Goal: Task Accomplishment & Management: Complete application form

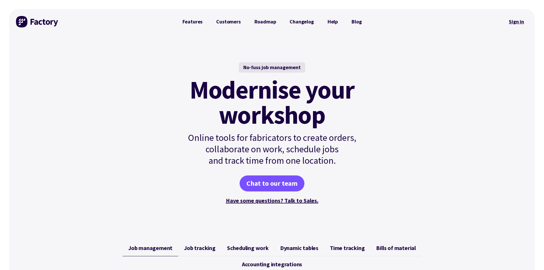
click at [519, 23] on link "Sign in" at bounding box center [516, 21] width 23 height 13
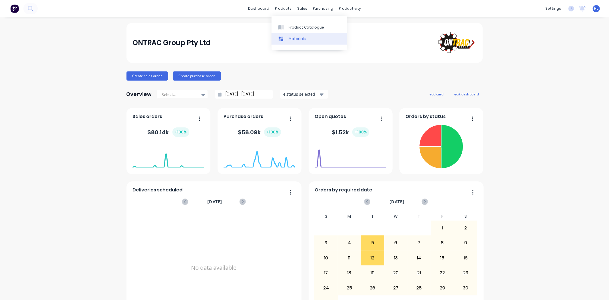
click at [300, 33] on link "Materials" at bounding box center [310, 38] width 76 height 11
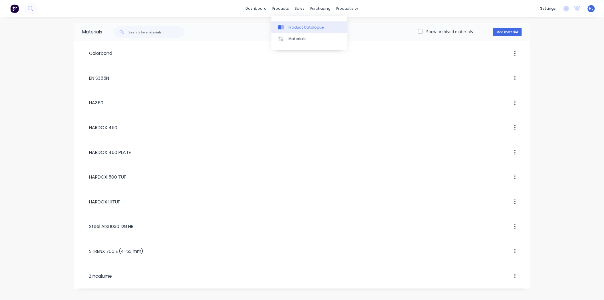
click at [305, 28] on div "Product Catalogue" at bounding box center [306, 27] width 35 height 5
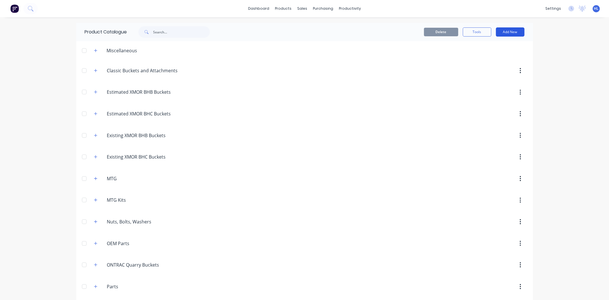
click at [506, 30] on button "Add New" at bounding box center [510, 31] width 29 height 9
click at [489, 59] on div "Product" at bounding box center [498, 58] width 44 height 8
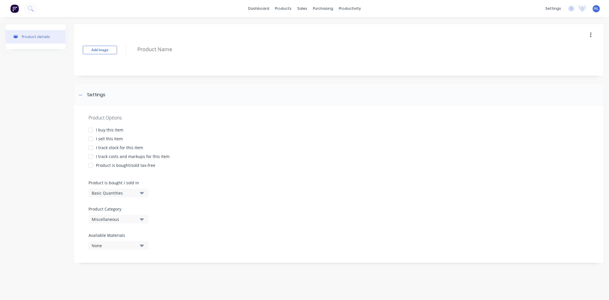
click at [114, 132] on div "I buy this item" at bounding box center [109, 130] width 27 height 6
click at [115, 139] on div "I sell this item" at bounding box center [109, 139] width 27 height 6
click at [115, 147] on div "I track stock for this item" at bounding box center [119, 148] width 47 height 6
click at [120, 157] on div "I track costs and markups for this item" at bounding box center [133, 156] width 74 height 6
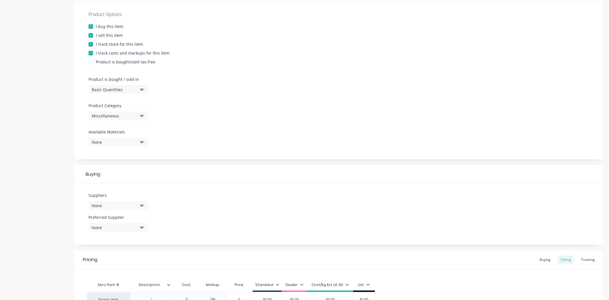
scroll to position [167, 0]
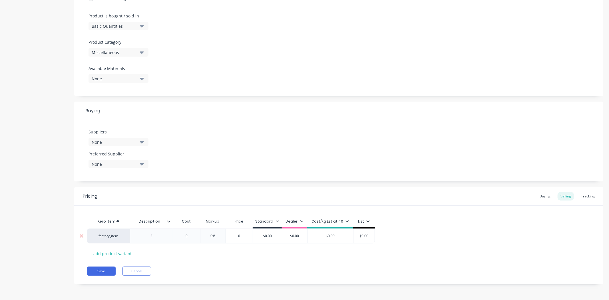
click at [161, 234] on div at bounding box center [151, 235] width 29 height 7
type textarea "x"
click at [155, 236] on div at bounding box center [151, 235] width 29 height 7
paste div
click at [170, 221] on icon at bounding box center [168, 221] width 3 height 3
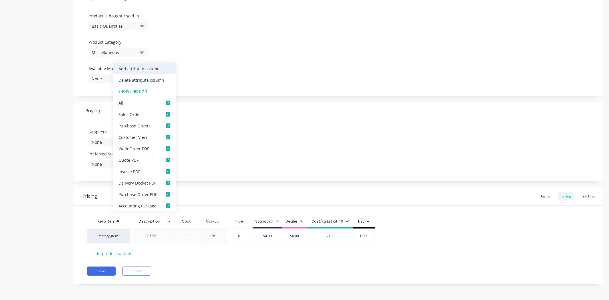
click at [154, 68] on div "Add attribute column" at bounding box center [139, 69] width 41 height 6
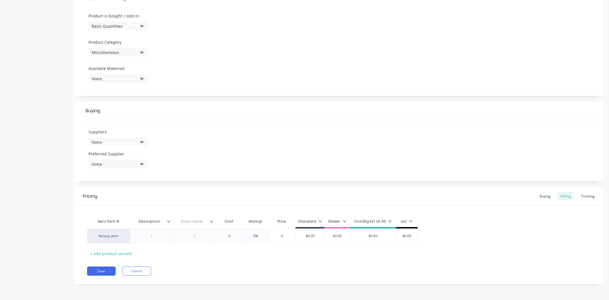
type textarea "x"
drag, startPoint x: 161, startPoint y: 222, endPoint x: 123, endPoint y: 219, distance: 37.8
type input "n"
type input "Item Code"
type textarea "x"
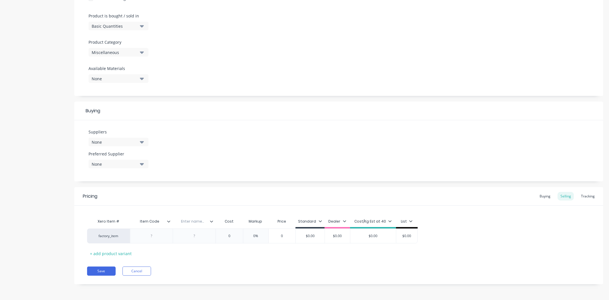
click at [195, 220] on input "text" at bounding box center [192, 221] width 39 height 5
type input "Description"
type textarea "x"
click at [200, 199] on div "Pricing Buying Selling Tracking" at bounding box center [338, 196] width 529 height 19
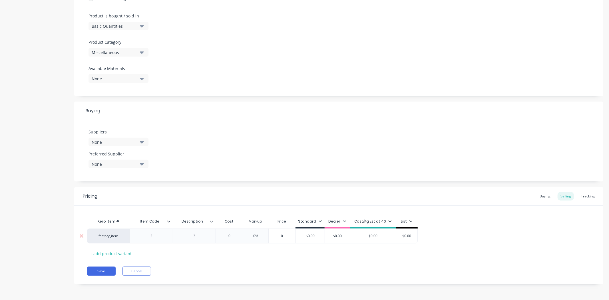
click at [160, 234] on div at bounding box center [151, 235] width 29 height 7
paste div
click at [197, 238] on div at bounding box center [194, 235] width 29 height 7
type textarea "x"
drag, startPoint x: 196, startPoint y: 235, endPoint x: 204, endPoint y: 237, distance: 8.0
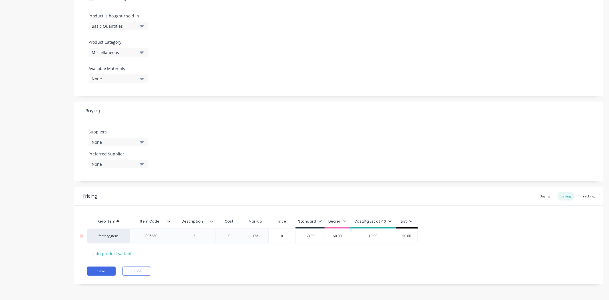
click at [196, 235] on div at bounding box center [194, 235] width 29 height 7
paste div
type textarea "x"
click at [266, 255] on div "Xero Item # Item Code Description Cost Markup Price Standard Dealer Cost/Kg Est…" at bounding box center [339, 238] width 504 height 45
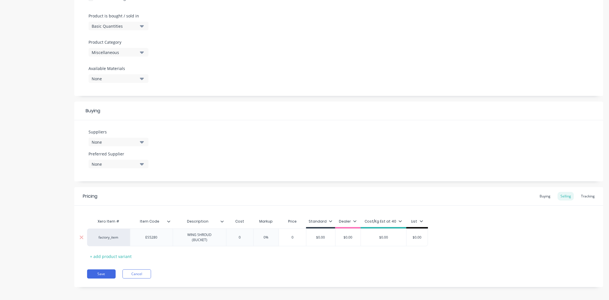
type input "0"
drag, startPoint x: 244, startPoint y: 238, endPoint x: 263, endPoint y: 240, distance: 19.6
click at [263, 240] on div "factory_item ES5280 WING SHROUD (BUCKET) 0 0 0% 0 $0.00 $0.00 $0.00 $0.00" at bounding box center [257, 238] width 341 height 18
type textarea "x"
drag, startPoint x: 245, startPoint y: 240, endPoint x: 236, endPoint y: 239, distance: 8.6
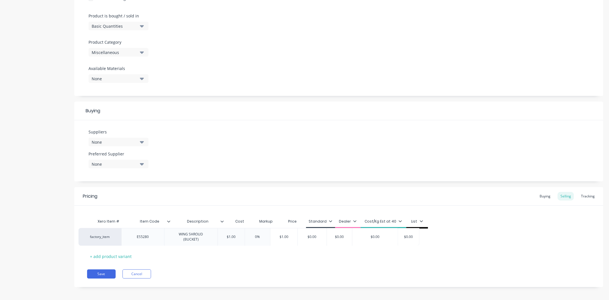
click at [236, 239] on div "factory_item ES5280 WING SHROUD (BUCKET) $1.00 01 0% $1.00 $0.00 $0.00 $0.00 $0…" at bounding box center [339, 238] width 504 height 18
click at [238, 237] on div "factory_item ES5280 WING SHROUD (BUCKET) $1.00 01 0% $1.00 $0.00 $0.00 $0.00 $0…" at bounding box center [339, 238] width 504 height 18
click at [239, 237] on input "$1.00" at bounding box center [240, 237] width 29 height 5
type input "$1"
type textarea "x"
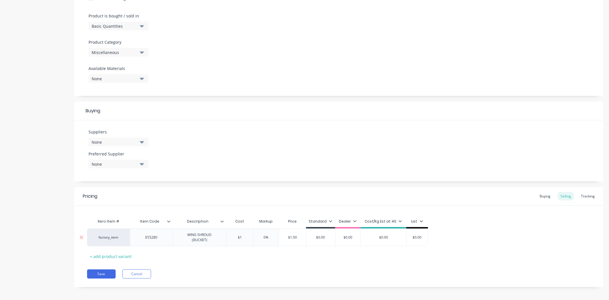
type input "$17"
type textarea "x"
type input "$170"
click at [262, 266] on div "Pricing Buying Selling Tracking Xero Item # Item Code Description Cost Markup P…" at bounding box center [338, 237] width 529 height 100
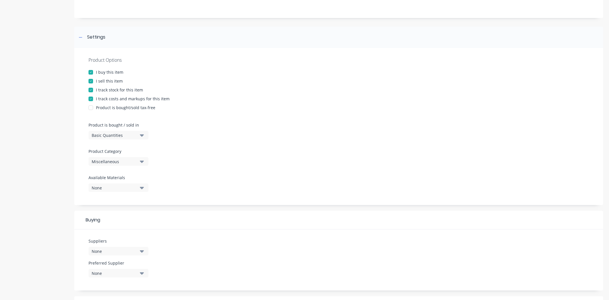
scroll to position [0, 0]
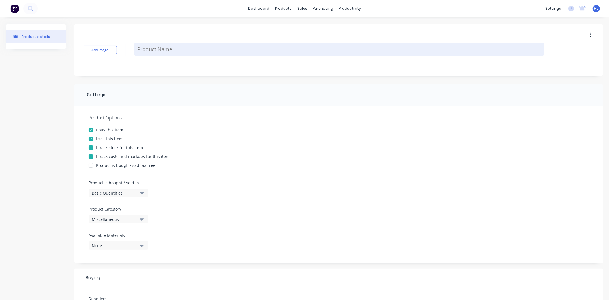
click at [172, 50] on textarea at bounding box center [340, 49] width 410 height 13
type textarea "x"
type textarea "I"
type textarea "x"
type textarea "IT"
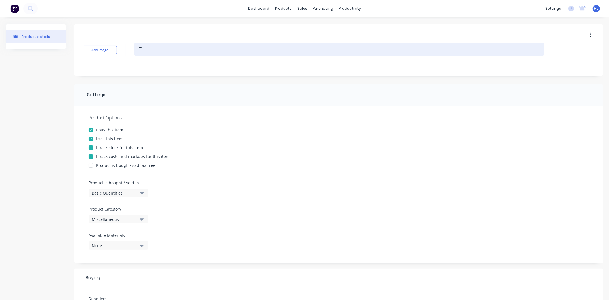
type textarea "x"
type textarea "ITR"
type textarea "x"
type textarea "ITR"
type textarea "x"
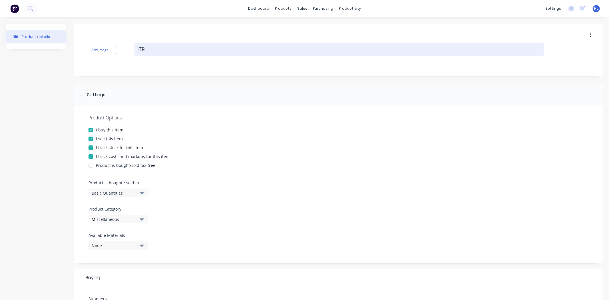
type textarea "ITR W"
type textarea "x"
type textarea "ITR Wi"
type textarea "x"
type textarea "ITR Win"
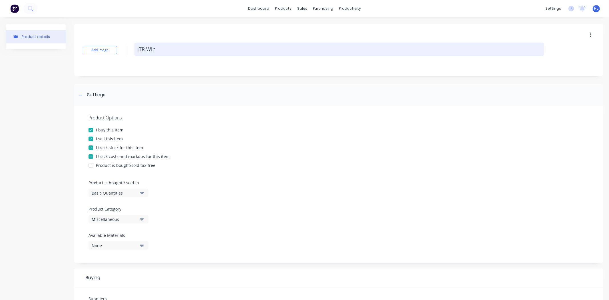
type textarea "x"
type textarea "ITR Wing"
type textarea "x"
type textarea "ITR Wing"
type textarea "x"
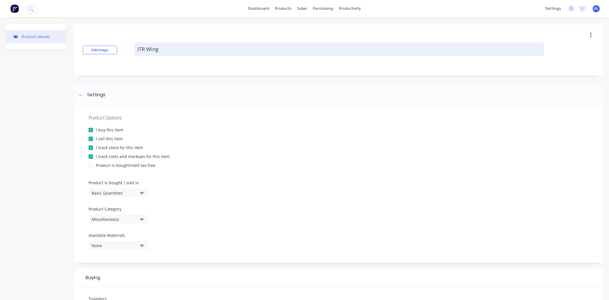
type textarea "ITR Wing S"
type textarea "x"
type textarea "ITR Wing Sh"
type textarea "x"
type textarea "ITR Wing Shr"
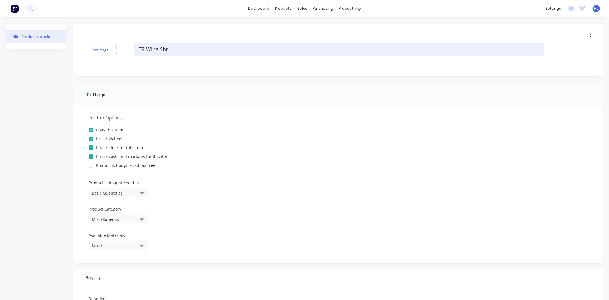
type textarea "x"
type textarea "ITR Wing Shro"
type textarea "x"
type textarea "ITR Wing Shrou"
type textarea "x"
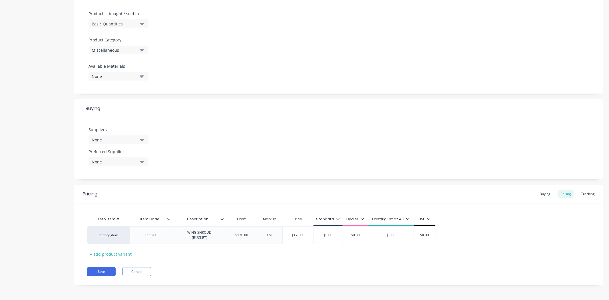
scroll to position [170, 0]
type textarea "ITR Wing Shroud"
type textarea "x"
type textarea "ITR Wing Shroud"
drag, startPoint x: 162, startPoint y: 232, endPoint x: 138, endPoint y: 231, distance: 23.7
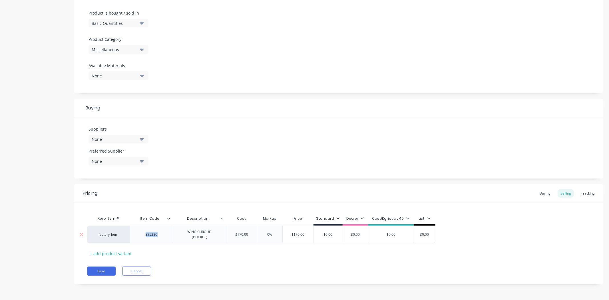
click at [138, 231] on div "ES5280" at bounding box center [151, 234] width 29 height 7
copy div "ES5280"
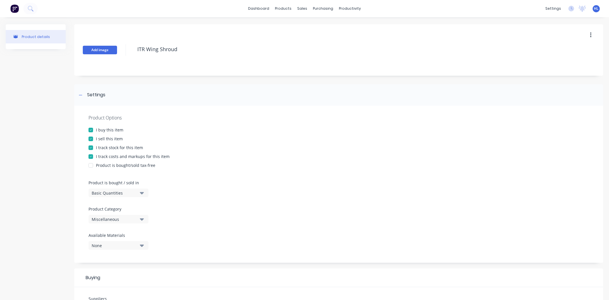
drag, startPoint x: 110, startPoint y: 47, endPoint x: 95, endPoint y: 46, distance: 14.6
click at [94, 46] on div "Add image ITR Wing Shroud" at bounding box center [338, 49] width 529 height 51
paste textarea "ES5280"
type textarea "x"
type textarea "ES5280"
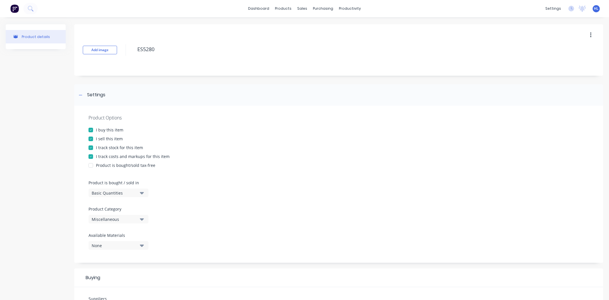
type textarea "x"
type textarea "ES5280"
click at [216, 68] on div "Add image ES5280" at bounding box center [338, 49] width 529 height 51
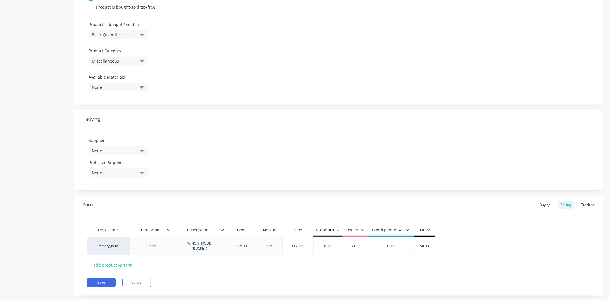
scroll to position [170, 0]
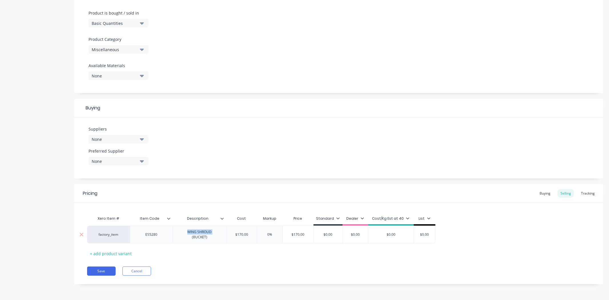
drag, startPoint x: 213, startPoint y: 234, endPoint x: 187, endPoint y: 233, distance: 26.6
click at [187, 233] on div "WING SHROUD (BUCKET)" at bounding box center [199, 234] width 49 height 13
copy div "WING SHROUD"
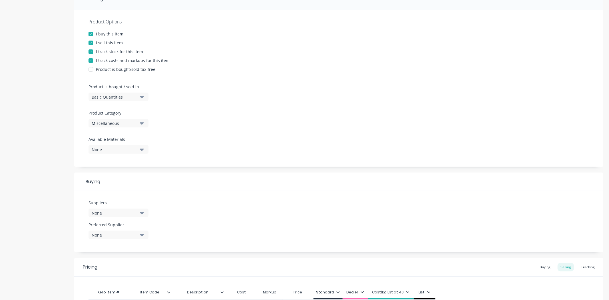
scroll to position [0, 0]
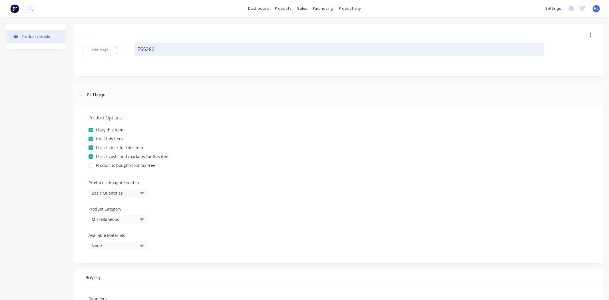
click at [191, 62] on div "Add image ES5280" at bounding box center [338, 49] width 529 height 51
click at [195, 43] on textarea "ES5280" at bounding box center [340, 49] width 410 height 13
type textarea "x"
type textarea "ES5280"
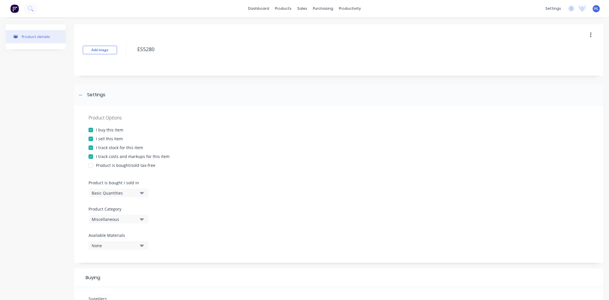
paste textarea "WING SHROUD"
type textarea "x"
type textarea "ES5280 WING SHROUD"
type textarea "x"
type textarea "ES5280 WING SHROUD ("
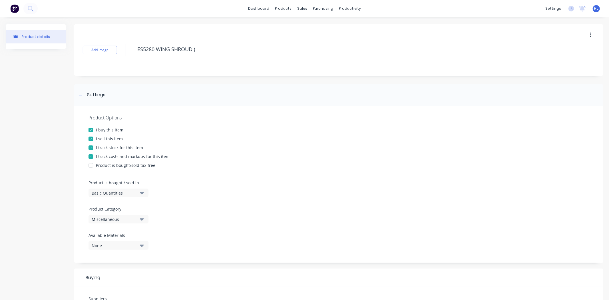
type textarea "x"
type textarea "ES5280 WING SHROUD (G"
type textarea "x"
type textarea "ES5280 WING SHROUD ("
type textarea "x"
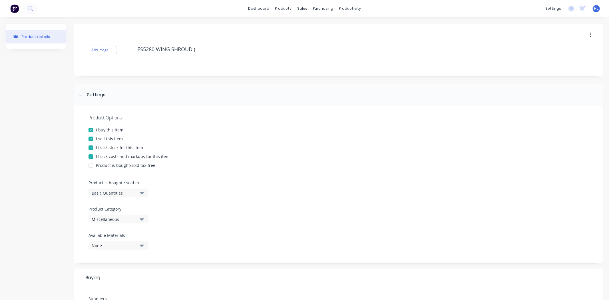
type textarea "ES5280 WING SHROUD"
type textarea "x"
type textarea "ES5280 WING SHROUD"
type textarea "x"
type textarea "ES5280 WING SHROUD"
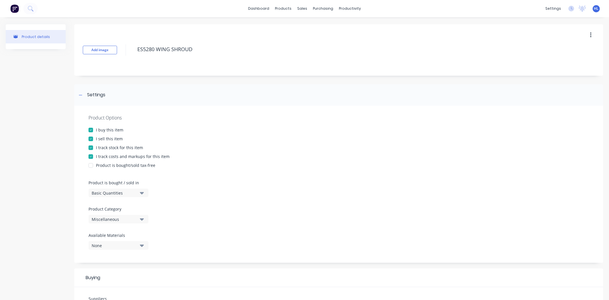
click at [199, 67] on div "Add image ES5280 WING SHROUD" at bounding box center [338, 49] width 529 height 51
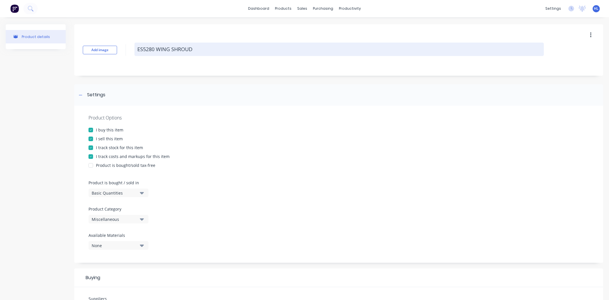
click at [223, 45] on textarea "ES5280 WING SHROUD" at bounding box center [340, 49] width 410 height 13
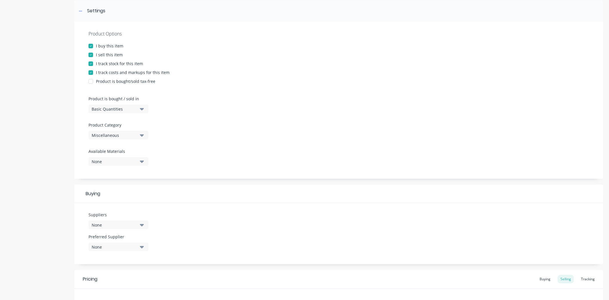
scroll to position [170, 0]
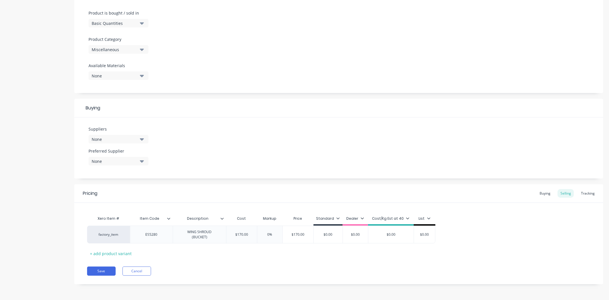
type textarea "x"
click at [98, 138] on div "None" at bounding box center [115, 139] width 46 height 6
click at [121, 154] on input "text" at bounding box center [135, 156] width 61 height 11
type input "itr"
click at [116, 169] on div "ITR Victoria" at bounding box center [134, 170] width 57 height 6
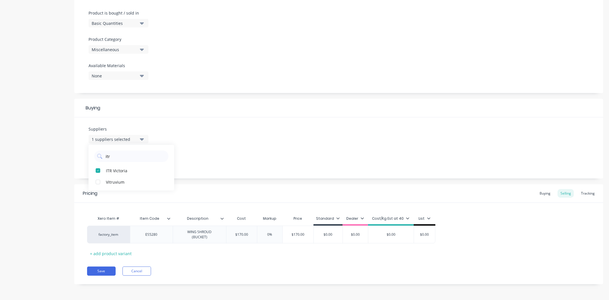
click at [61, 162] on div "Product details" at bounding box center [36, 74] width 60 height 438
click at [120, 162] on div "None" at bounding box center [115, 161] width 46 height 6
click at [126, 190] on div "ITR Victoria" at bounding box center [134, 192] width 57 height 6
type textarea "x"
click at [54, 166] on div "Product details" at bounding box center [36, 74] width 60 height 438
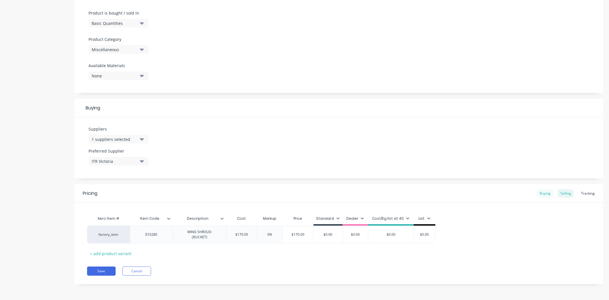
click at [540, 191] on div "Buying" at bounding box center [545, 193] width 17 height 9
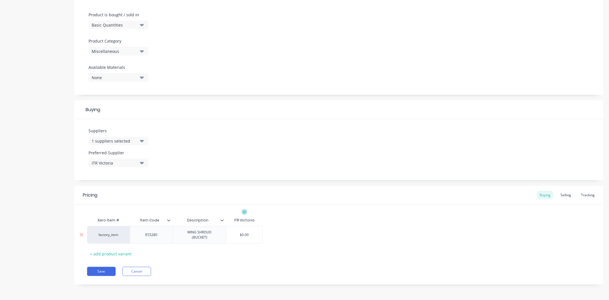
type input "$0.00"
drag, startPoint x: 256, startPoint y: 233, endPoint x: 207, endPoint y: 232, distance: 48.9
click at [207, 232] on div "factory_item ES5280 WING SHROUD (BUCKET) $0.00 $0.00" at bounding box center [175, 235] width 176 height 18
type textarea "x"
type input "1"
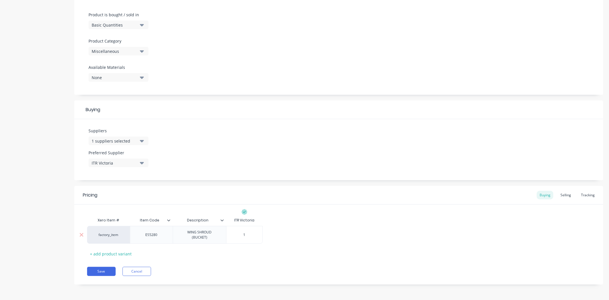
type textarea "x"
type input "17"
type textarea "x"
type input "170"
drag, startPoint x: 387, startPoint y: 294, endPoint x: 385, endPoint y: 286, distance: 8.7
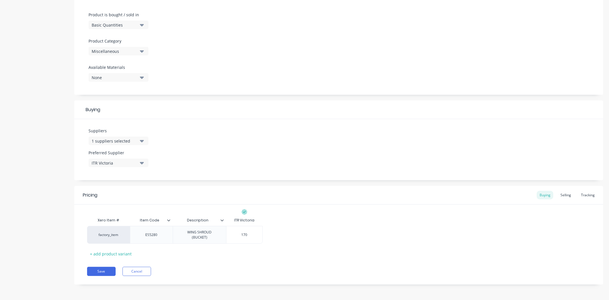
click at [385, 291] on div "Product details Add image ES5280 WING SHROUD Settings Product Options I buy thi…" at bounding box center [304, 74] width 609 height 451
drag, startPoint x: 397, startPoint y: 245, endPoint x: 451, endPoint y: 224, distance: 57.9
click at [397, 245] on div "Xero Item # Item Code Description ITR Victoria factory_item ES5280 WING SHROUD …" at bounding box center [339, 237] width 504 height 44
click at [565, 193] on div "Selling" at bounding box center [566, 195] width 16 height 9
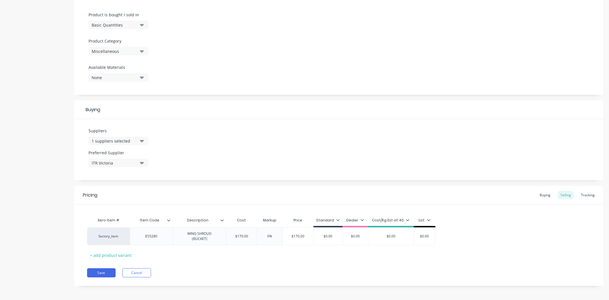
click at [502, 193] on div "Pricing Buying Selling Tracking" at bounding box center [338, 195] width 529 height 19
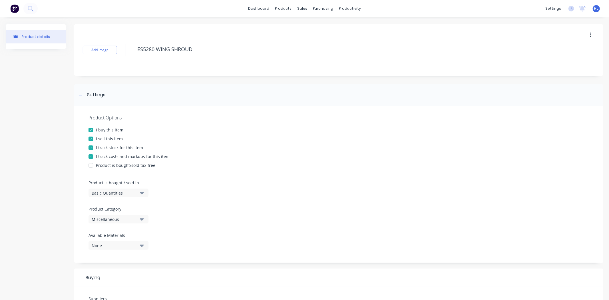
drag, startPoint x: 199, startPoint y: 51, endPoint x: 159, endPoint y: 57, distance: 40.5
click at [159, 57] on div "ES5280 WING SHROUD" at bounding box center [340, 50] width 410 height 15
type textarea "x"
type textarea "ES5280 Wi"
type textarea "x"
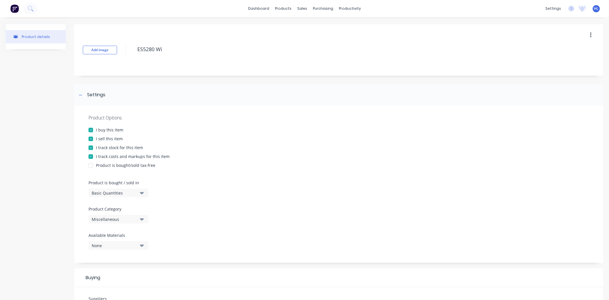
type textarea "ES5280 Win"
type textarea "x"
type textarea "ES5280 Wing"
type textarea "x"
type textarea "ES5280 Wing"
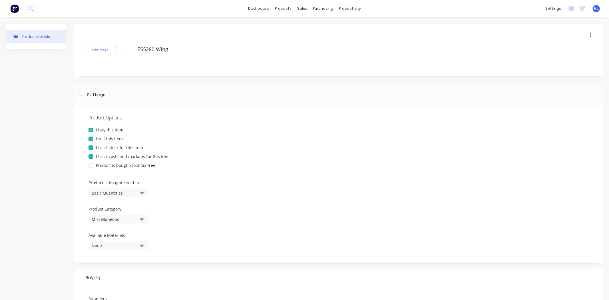
type textarea "x"
type textarea "ES5280 Wing S"
type textarea "x"
type textarea "ES5280 Wing Sh"
type textarea "x"
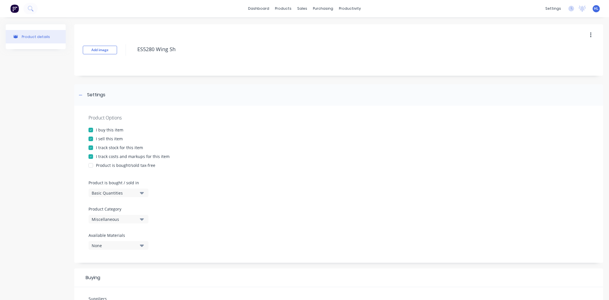
type textarea "ES5280 Wing Shr"
type textarea "x"
type textarea "ES5280 Wing Shro"
type textarea "x"
type textarea "ES5280 Wing Shrou"
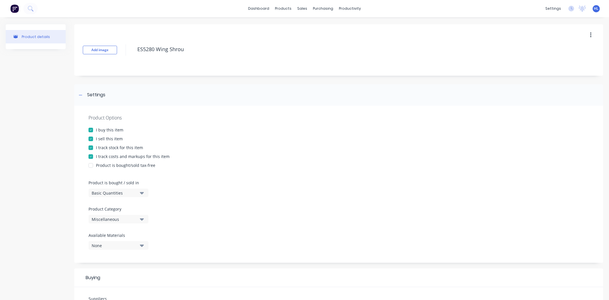
type textarea "x"
type textarea "ES5280 Wing Shroud"
type textarea "x"
type textarea "ES5280 Wing Shroud"
click at [161, 61] on div "Add image ES5280 Wing Shroud" at bounding box center [338, 49] width 529 height 51
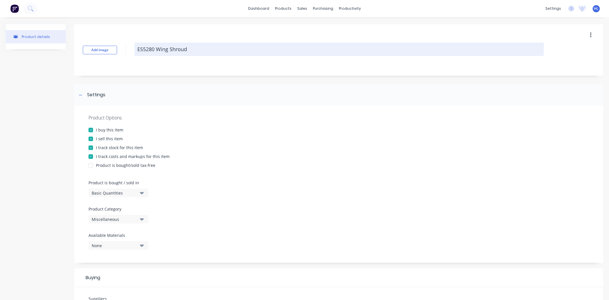
click at [196, 50] on textarea "ES5280 Wing Shroud" at bounding box center [340, 49] width 410 height 13
type textarea "x"
type textarea "ES5280 Wing Shroud"
type textarea "x"
type textarea "ES5280 Wing Shroud ("
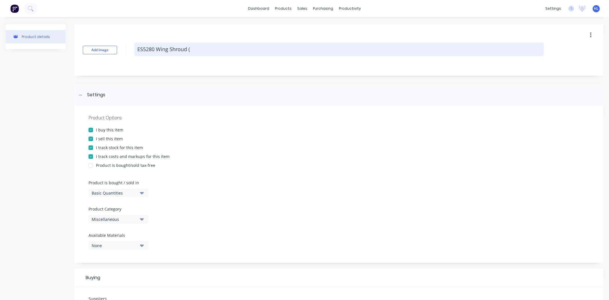
type textarea "x"
type textarea "ES5280 Wing Shroud (G"
type textarea "x"
type textarea "ES5280 Wing Shroud (Go"
type textarea "x"
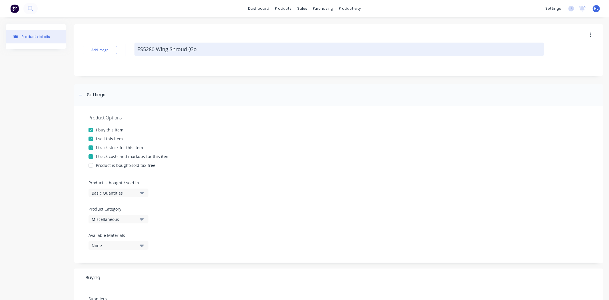
type textarea "ES5280 Wing Shroud ([GEOGRAPHIC_DATA]"
type textarea "x"
type textarea "ES5280 Wing Shroud (Goan"
type textarea "x"
type textarea "ES5280 Wing Shroud (Goann"
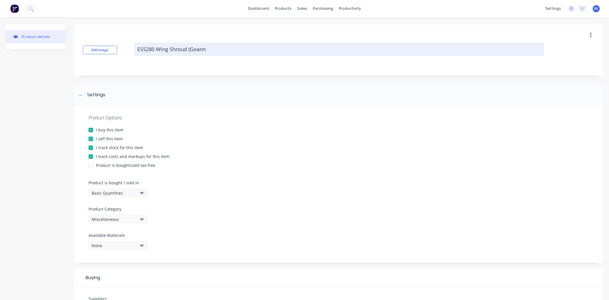
type textarea "x"
type textarea "ES5280 Wing Shroud ([GEOGRAPHIC_DATA]"
type textarea "x"
type textarea "ES5280 Wing Shroud ([GEOGRAPHIC_DATA]"
type textarea "x"
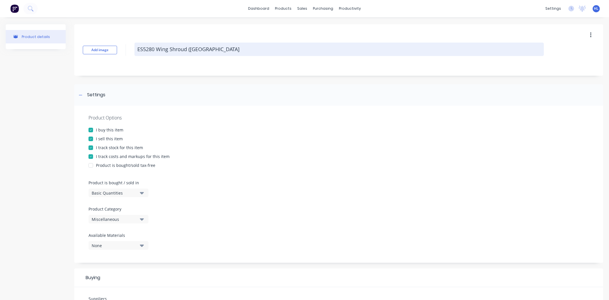
type textarea "ES5280 Wing Shroud (Goanna B"
type textarea "x"
type textarea "ES5280 Wing Shroud (Goanna Ba"
type textarea "x"
type textarea "ES5280 Wing Shroud (Goanna Bar"
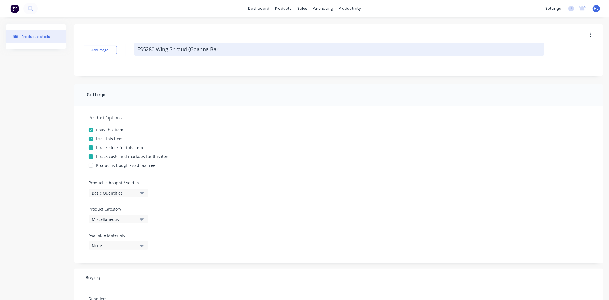
type textarea "x"
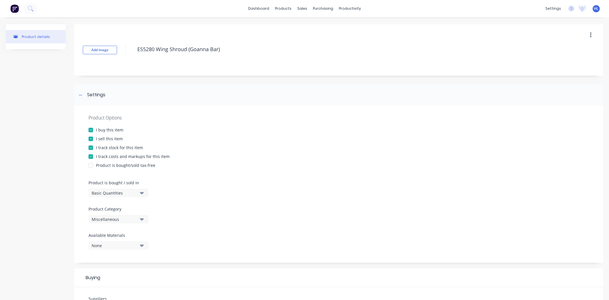
type textarea "ES5280 Wing Shroud (Goanna Bar)"
type textarea "x"
type textarea "ES5280 Wing Shroud (Goanna Bar)"
click at [199, 62] on div "Add image ES5280 Wing Shroud (Goanna Bar)" at bounding box center [338, 49] width 529 height 51
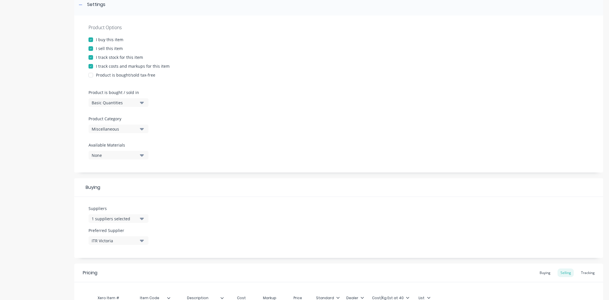
scroll to position [170, 0]
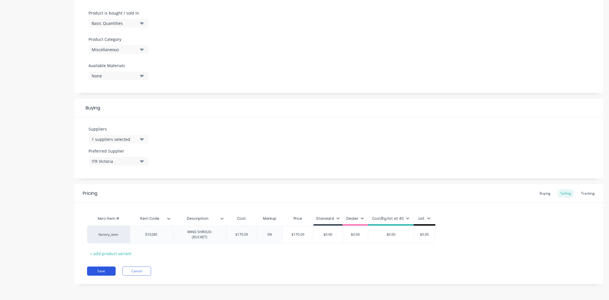
click at [96, 269] on button "Save" at bounding box center [101, 271] width 29 height 9
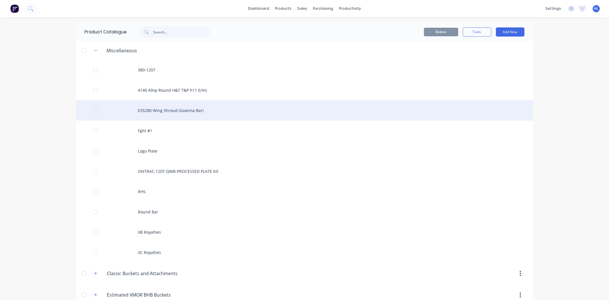
click at [175, 107] on div "ES5280 Wing Shroud (Goanna Bar)" at bounding box center [304, 110] width 457 height 20
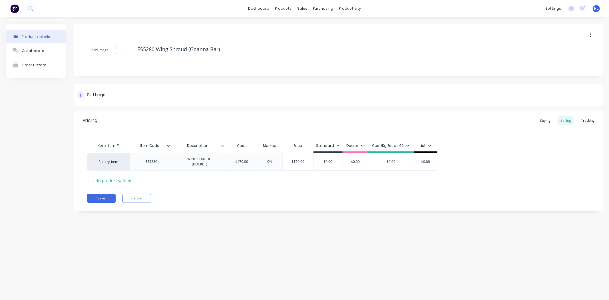
click at [93, 93] on div "Settings" at bounding box center [96, 94] width 18 height 7
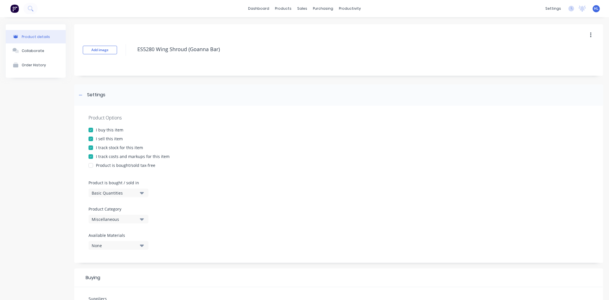
click at [126, 196] on button "Basic Quantities" at bounding box center [119, 193] width 60 height 9
click at [125, 192] on div "Basic Quantities" at bounding box center [115, 193] width 46 height 6
click at [116, 218] on div "Miscellaneous" at bounding box center [115, 219] width 46 height 6
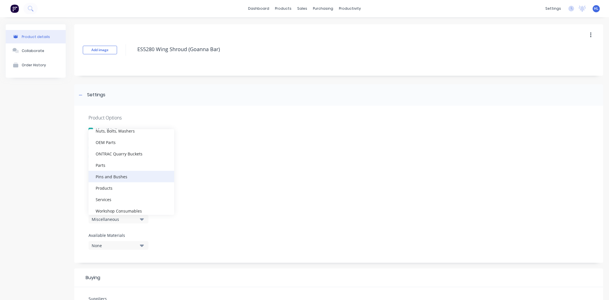
scroll to position [127, 0]
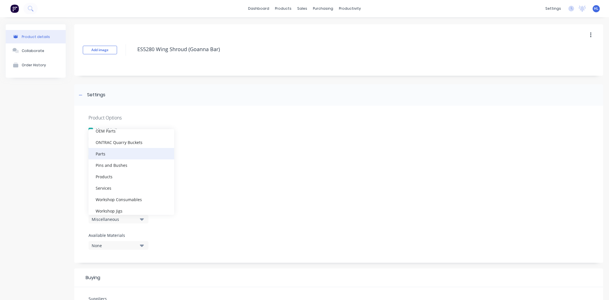
click at [126, 158] on div "Parts" at bounding box center [132, 153] width 86 height 11
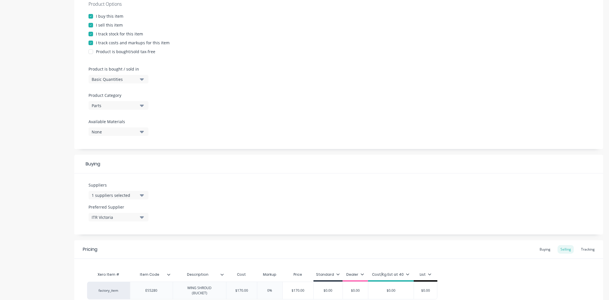
scroll to position [170, 0]
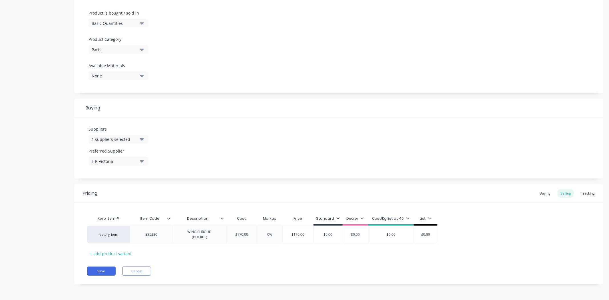
click at [98, 276] on div "Pricing Buying Selling Tracking Xero Item # Item Code Description Cost Markup P…" at bounding box center [338, 234] width 529 height 100
click at [101, 272] on button "Save" at bounding box center [101, 271] width 29 height 9
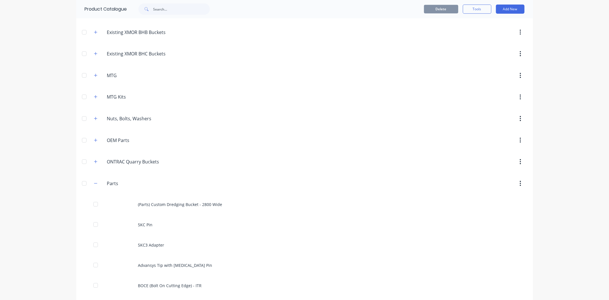
scroll to position [444, 0]
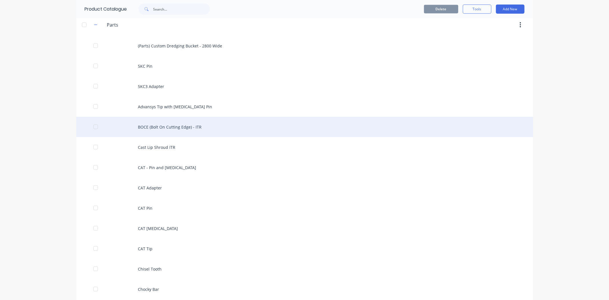
click at [193, 127] on div "BOCE (Bolt On Cutting Edge) - ITR" at bounding box center [304, 127] width 457 height 20
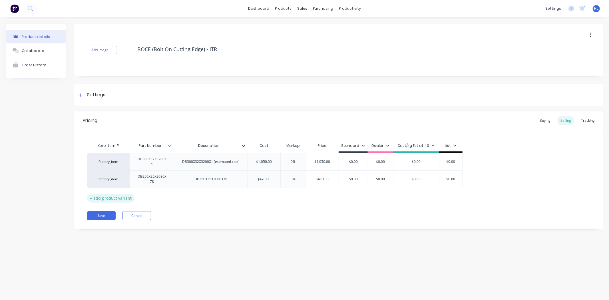
click at [121, 196] on div "+ add product variant" at bounding box center [110, 198] width 47 height 9
type textarea "x"
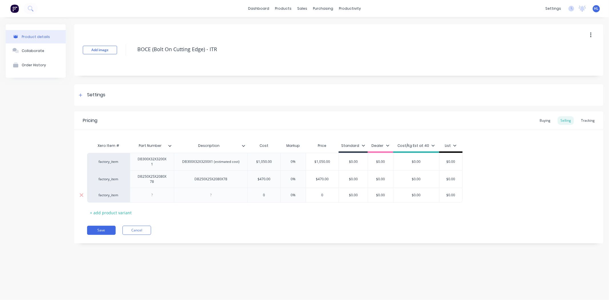
click at [151, 195] on div at bounding box center [152, 194] width 29 height 7
paste div
click at [215, 198] on div at bounding box center [211, 196] width 29 height 7
click at [171, 210] on div "Xero Item # Part Number Description Cost Markup Price Standard Dealer Cost/Kg E…" at bounding box center [339, 180] width 504 height 80
click at [166, 203] on div "DB300X32X2810X1" at bounding box center [152, 196] width 39 height 13
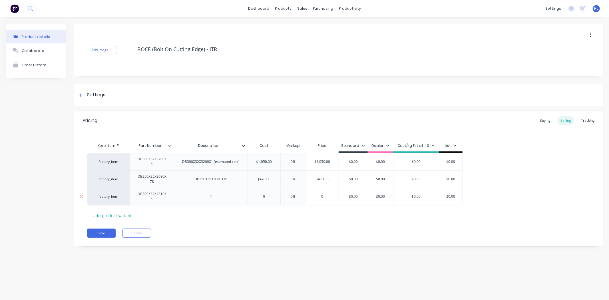
click at [224, 191] on div at bounding box center [211, 197] width 74 height 18
click at [220, 196] on div at bounding box center [211, 196] width 29 height 7
type textarea "x"
click at [212, 196] on div at bounding box center [211, 196] width 29 height 7
paste div
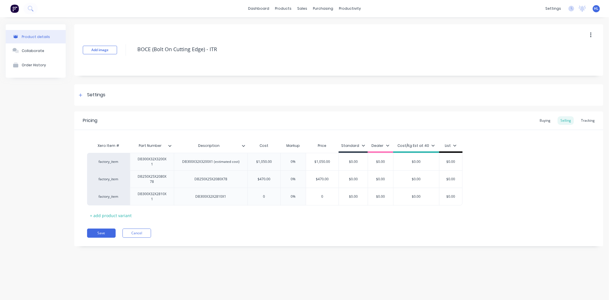
click at [247, 206] on div "Xero Item # Part Number Description Cost Markup Price Standard Dealer Cost/Kg E…" at bounding box center [339, 180] width 504 height 80
click at [237, 197] on div "DB300X32X2810X1" at bounding box center [211, 197] width 74 height 18
click at [230, 198] on div "DB300X32X2810X1" at bounding box center [211, 196] width 40 height 7
drag, startPoint x: 230, startPoint y: 197, endPoint x: 171, endPoint y: 197, distance: 58.3
click at [171, 197] on div "factory_item DB300X32X2810X1 DB300X32X2810X1 0 0% 0 $0.00 $0.00 $0.00 $0.00" at bounding box center [275, 197] width 376 height 18
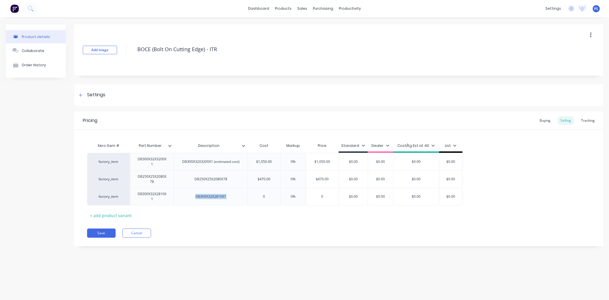
type textarea "x"
click at [244, 218] on div "Xero Item # Part Number Description Cost Markup Price Standard Dealer Cost/Kg E…" at bounding box center [339, 180] width 504 height 80
type input "0"
drag, startPoint x: 272, startPoint y: 196, endPoint x: 261, endPoint y: 198, distance: 10.4
click at [261, 198] on input "0" at bounding box center [264, 196] width 33 height 5
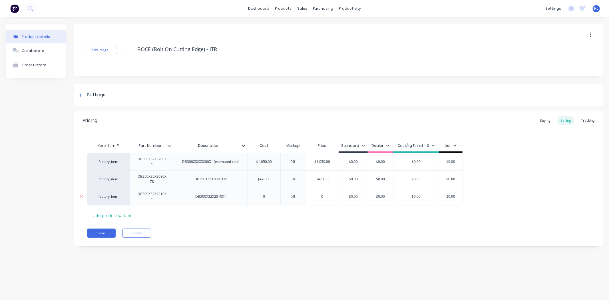
type textarea "x"
type input "1"
type textarea "x"
type input "10"
type textarea "x"
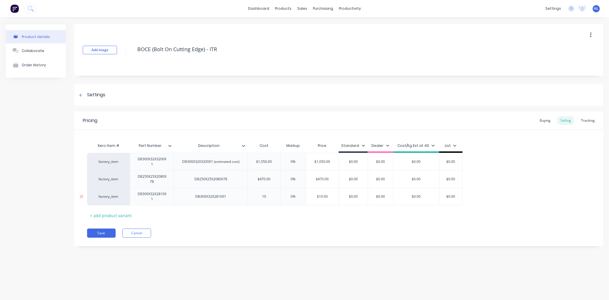
type input "105"
type textarea "x"
type input "1050"
click at [297, 245] on div "Pricing Buying Selling Tracking Xero Item # Part Number Description Cost Markup…" at bounding box center [338, 178] width 529 height 135
click at [297, 244] on div "Pricing Buying Selling Tracking Xero Item # Part Number Description Cost Markup…" at bounding box center [338, 178] width 529 height 135
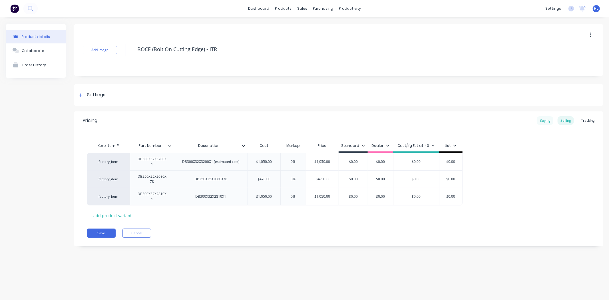
click at [547, 121] on div "Buying" at bounding box center [545, 120] width 17 height 9
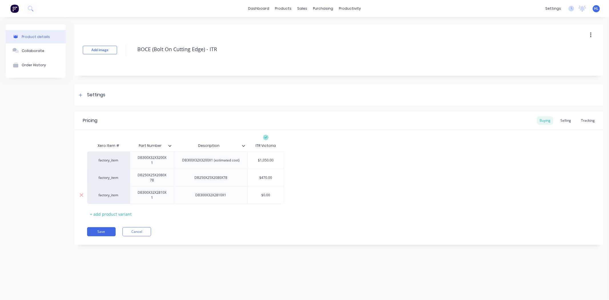
type input "$0.00"
drag, startPoint x: 273, startPoint y: 196, endPoint x: 246, endPoint y: 199, distance: 27.0
click at [246, 199] on div "factory_item DB300X32X2810X1 DB300X32X2810X1 $0.00 $0.00" at bounding box center [185, 195] width 197 height 18
type textarea "x"
type input "1"
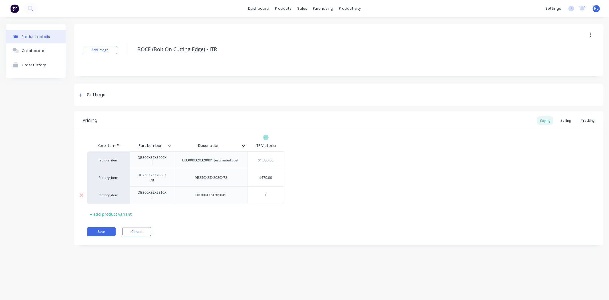
type textarea "x"
type input "10"
type textarea "x"
type input "105"
type textarea "x"
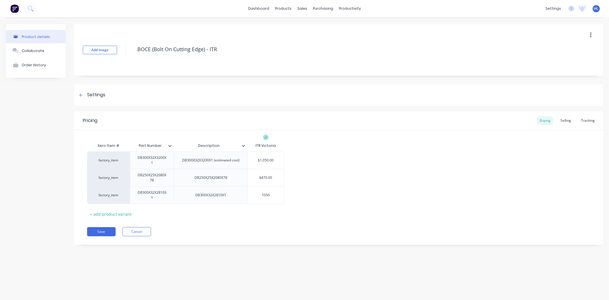
type input "1050"
click at [250, 234] on div "Save Cancel" at bounding box center [345, 231] width 516 height 9
click at [93, 230] on button "Save" at bounding box center [101, 231] width 29 height 9
type textarea "x"
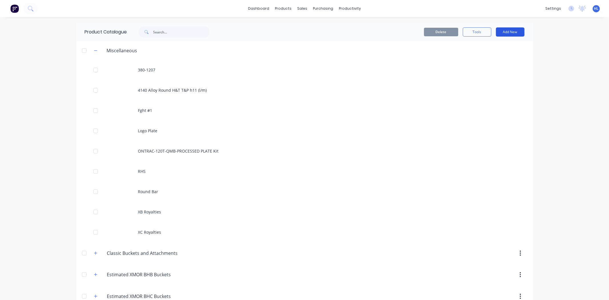
click at [511, 32] on button "Add New" at bounding box center [510, 31] width 29 height 9
click at [496, 49] on div "Category" at bounding box center [498, 47] width 44 height 8
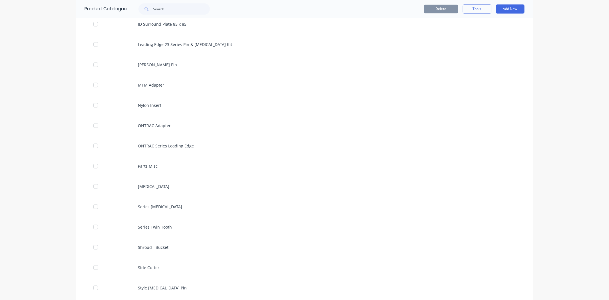
click at [552, 124] on div "dashboard products sales purchasing productivity dashboard products Product Cat…" at bounding box center [304, 150] width 609 height 300
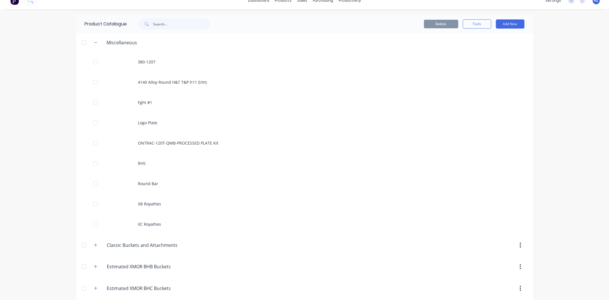
scroll to position [0, 0]
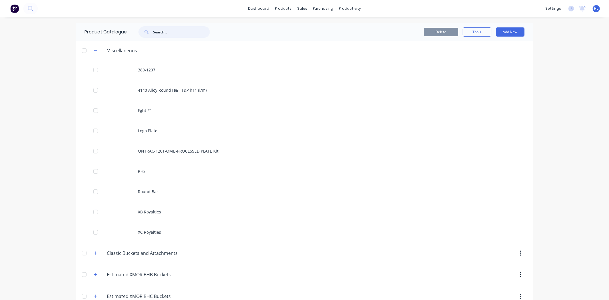
click at [162, 29] on input "text" at bounding box center [181, 31] width 57 height 11
type input "side"
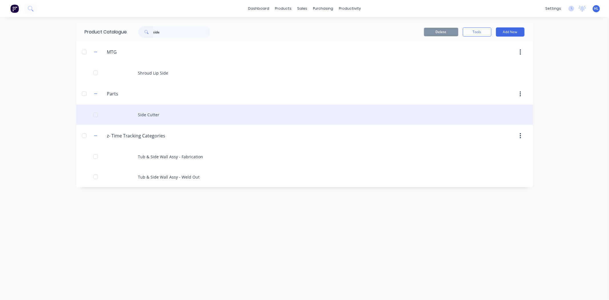
click at [164, 110] on div "Side Cutter" at bounding box center [304, 115] width 457 height 20
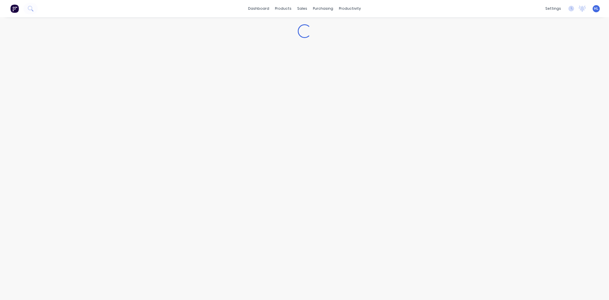
type textarea "x"
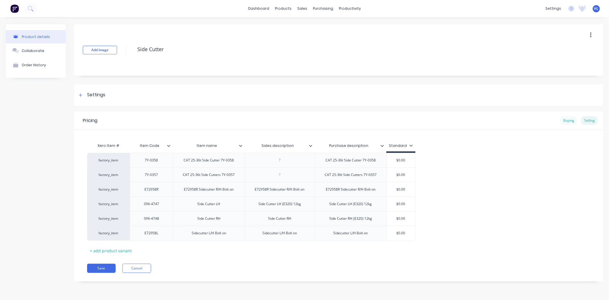
click at [570, 122] on div "Buying" at bounding box center [569, 120] width 17 height 9
type input "$593.85"
drag, startPoint x: 411, startPoint y: 172, endPoint x: 391, endPoint y: 174, distance: 20.1
click at [390, 174] on input "$593.85" at bounding box center [402, 173] width 31 height 5
type textarea "x"
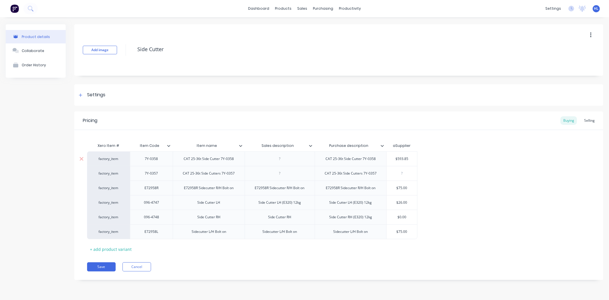
type input "$593.85"
drag, startPoint x: 408, startPoint y: 159, endPoint x: 392, endPoint y: 160, distance: 15.8
click at [392, 160] on input "$593.85" at bounding box center [402, 158] width 31 height 5
type textarea "x"
click at [468, 154] on div "factory_item 7Y-0358 CAT 25-36t Side Cutter 7Y-0358 CAT 25-36t Side Cutter 7Y-0…" at bounding box center [339, 195] width 504 height 88
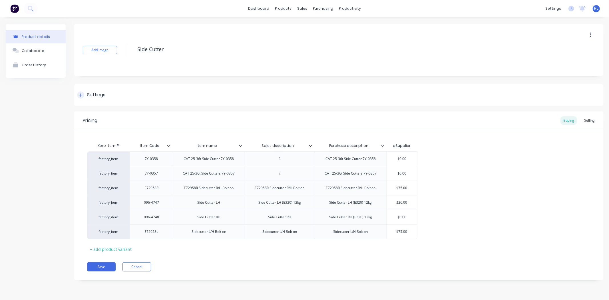
click at [93, 96] on div "Settings" at bounding box center [96, 94] width 18 height 7
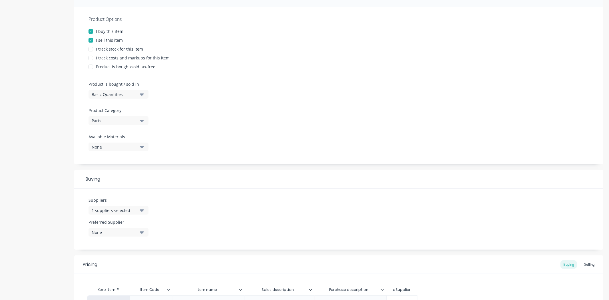
scroll to position [190, 0]
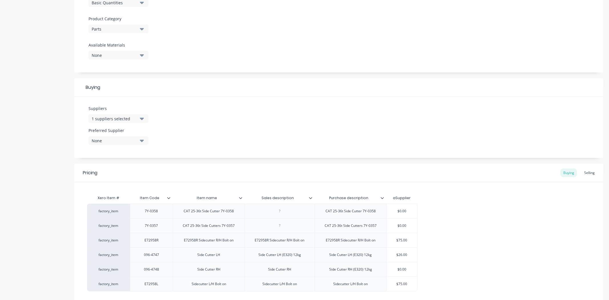
click at [123, 116] on div "1 suppliers selected" at bounding box center [115, 119] width 46 height 6
click at [125, 139] on input "text" at bounding box center [135, 135] width 61 height 11
type input "itr"
click at [114, 149] on div "ITR Victoria" at bounding box center [134, 150] width 57 height 6
click at [62, 144] on div "Product details Collaborate Order History" at bounding box center [36, 87] width 60 height 507
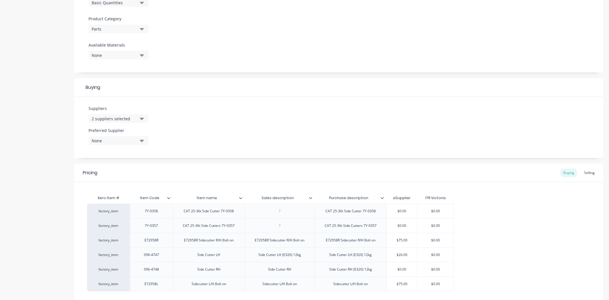
click at [115, 139] on div "None" at bounding box center [115, 141] width 46 height 6
drag, startPoint x: 125, startPoint y: 183, endPoint x: 240, endPoint y: 148, distance: 120.1
click at [126, 183] on div "ITR Victoria" at bounding box center [134, 183] width 57 height 6
type textarea "x"
click at [269, 135] on div "Suppliers 2 suppliers selected itr Preferred Supplier ITR Victoria ITR Victoria…" at bounding box center [338, 127] width 529 height 61
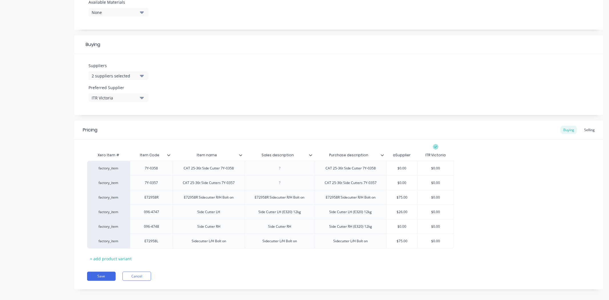
scroll to position [238, 0]
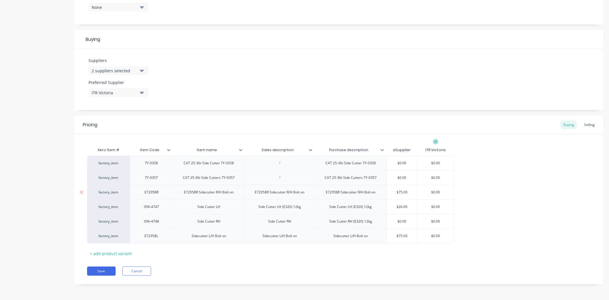
type input "$75.00"
click at [409, 193] on input "$75.00" at bounding box center [402, 192] width 31 height 5
click at [493, 198] on div "factory_item 7Y-0358 CAT 25-36t Side Cutter 7Y-0358 CAT 25-36t Side Cutter 7Y-0…" at bounding box center [339, 200] width 504 height 88
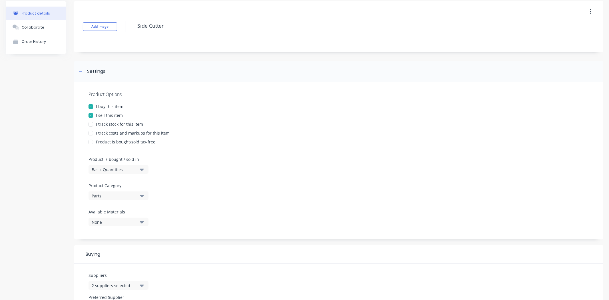
scroll to position [0, 0]
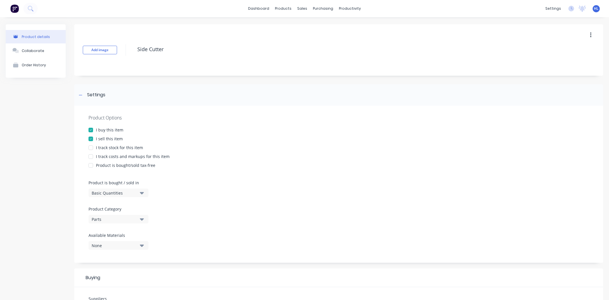
click at [122, 147] on div "I track stock for this item" at bounding box center [119, 148] width 47 height 6
click at [123, 155] on div "I track costs and markups for this item" at bounding box center [133, 156] width 74 height 6
type textarea "x"
click at [29, 187] on div "Product details Collaborate Order History" at bounding box center [36, 278] width 60 height 508
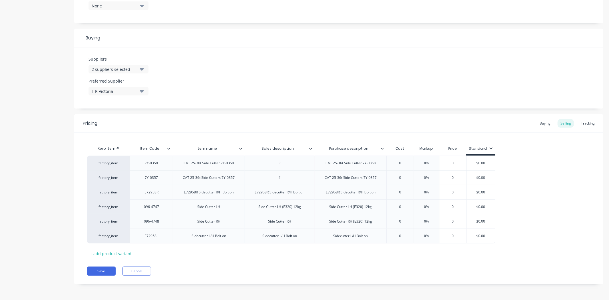
type input "Sales description"
click at [306, 149] on input "Sales description" at bounding box center [278, 148] width 67 height 5
click at [310, 148] on icon at bounding box center [310, 148] width 3 height 3
click at [410, 119] on div "Pricing Buying Selling Tracking" at bounding box center [338, 123] width 529 height 19
click at [384, 149] on icon at bounding box center [382, 148] width 3 height 3
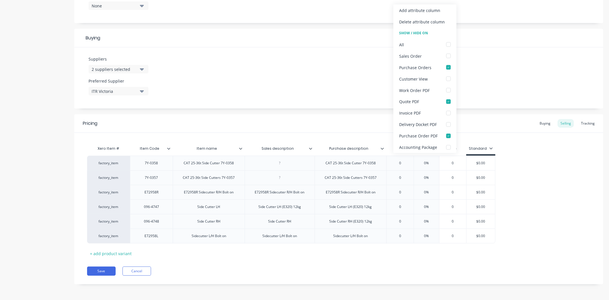
click at [384, 149] on icon at bounding box center [382, 148] width 3 height 3
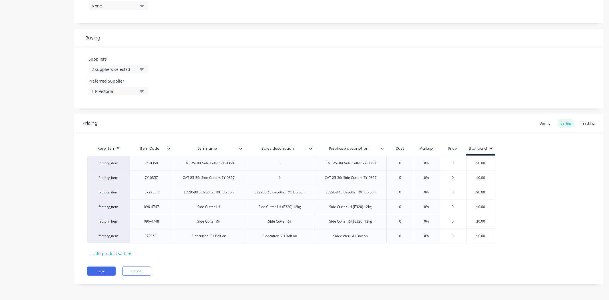
type textarea "x"
click at [541, 120] on div "Buying" at bounding box center [545, 123] width 17 height 9
click at [509, 192] on div "factory_item 7Y-0358 CAT 25-36t Side Cutter 7Y-0358 CAT 25-36t Side Cutter 7Y-0…" at bounding box center [339, 200] width 504 height 88
type input "$0.00"
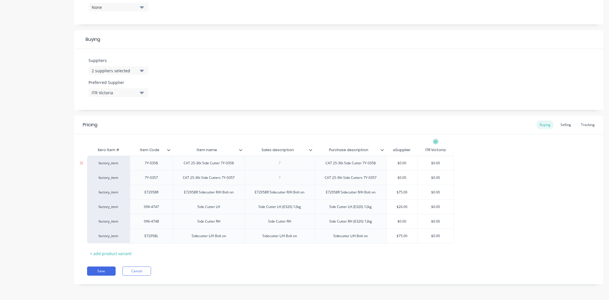
drag, startPoint x: 444, startPoint y: 162, endPoint x: 417, endPoint y: 166, distance: 26.7
click at [418, 166] on div "$0.00 $0.00" at bounding box center [436, 163] width 37 height 15
type textarea "x"
type input "15"
type textarea "x"
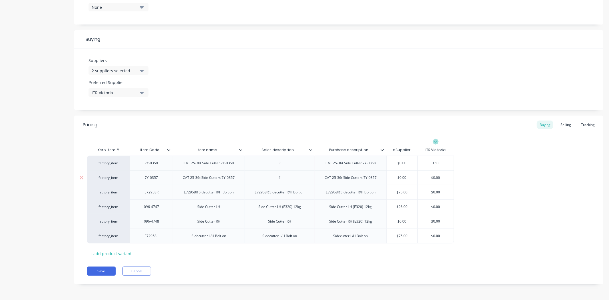
click at [446, 181] on div "$0.00" at bounding box center [436, 178] width 36 height 14
type input "150"
type input "$0.00"
drag, startPoint x: 443, startPoint y: 179, endPoint x: 420, endPoint y: 180, distance: 23.2
click at [420, 180] on input "$0.00" at bounding box center [436, 177] width 36 height 5
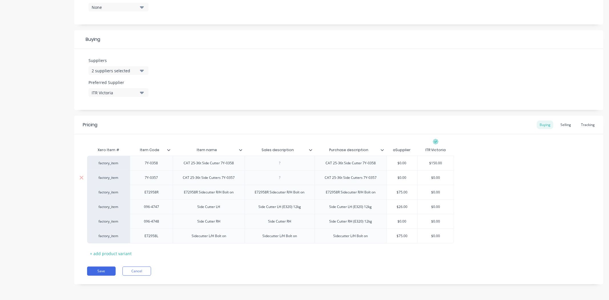
type textarea "x"
type input "1"
type textarea "x"
type input "15"
type textarea "x"
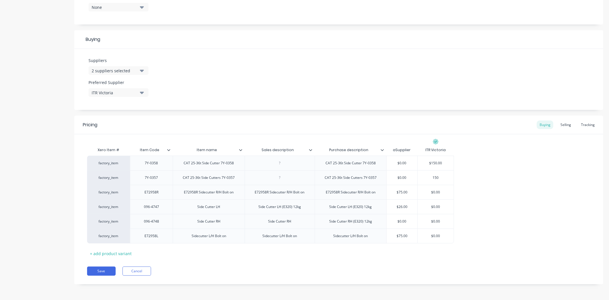
type input "150"
click at [561, 204] on div "factory_item 7Y-0358 CAT 25-36t Side Cutter 7Y-0358 CAT 25-36t Side Cutter 7Y-0…" at bounding box center [339, 200] width 504 height 88
click at [211, 130] on div "Pricing Buying Selling Tracking" at bounding box center [338, 125] width 529 height 19
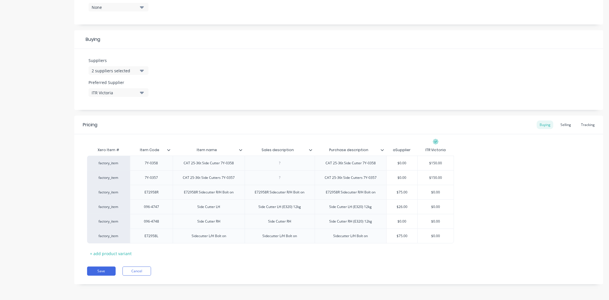
click at [240, 149] on icon at bounding box center [240, 149] width 3 height 3
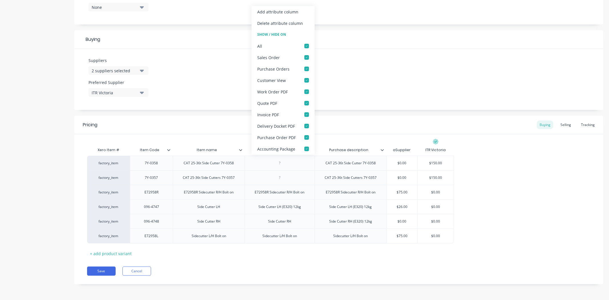
click at [240, 149] on icon at bounding box center [240, 149] width 3 height 3
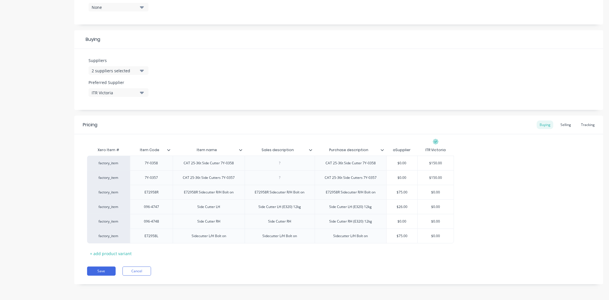
click at [382, 149] on icon at bounding box center [382, 149] width 3 height 3
click at [340, 123] on div "Pricing Buying Selling Tracking" at bounding box center [338, 125] width 529 height 19
click at [109, 273] on button "Save" at bounding box center [101, 271] width 29 height 9
type textarea "x"
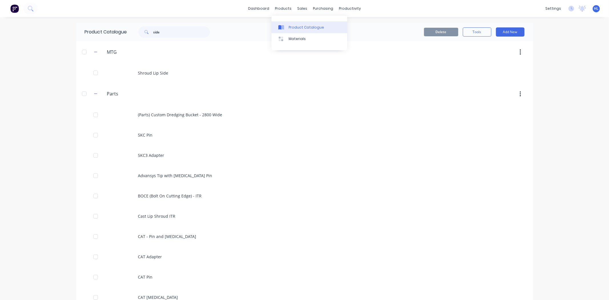
click at [292, 27] on div "Product Catalogue" at bounding box center [306, 27] width 35 height 5
click at [94, 95] on icon "button" at bounding box center [95, 94] width 3 height 4
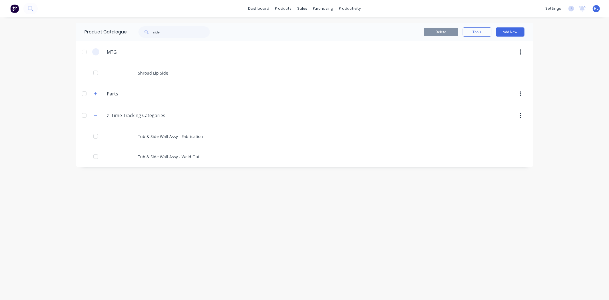
click at [94, 53] on icon "button" at bounding box center [95, 52] width 3 height 4
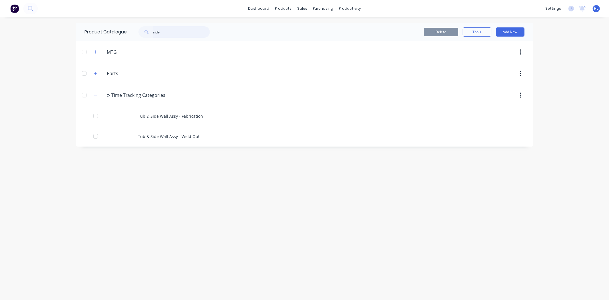
drag, startPoint x: 182, startPoint y: 34, endPoint x: 141, endPoint y: 33, distance: 41.4
click at [141, 33] on div "side" at bounding box center [174, 31] width 71 height 11
click at [181, 13] on div "dashboard products sales purchasing productivity dashboard products Product Cat…" at bounding box center [304, 8] width 609 height 17
click at [272, 27] on div "Delete Tools Add New" at bounding box center [374, 31] width 301 height 9
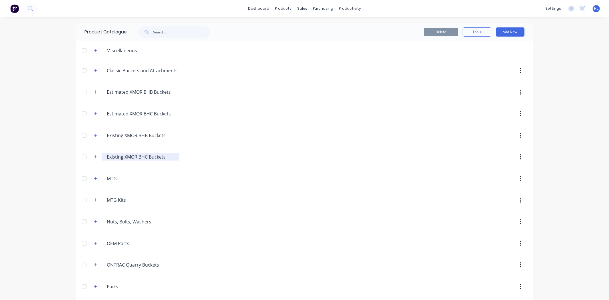
scroll to position [63, 0]
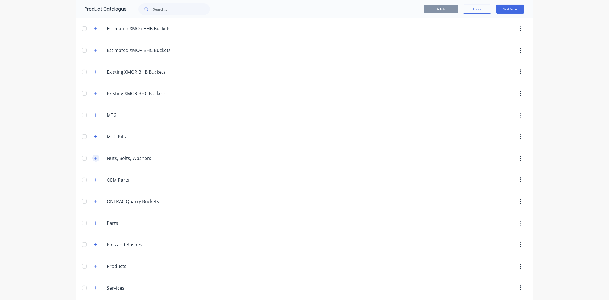
click at [95, 156] on button "button" at bounding box center [95, 158] width 7 height 7
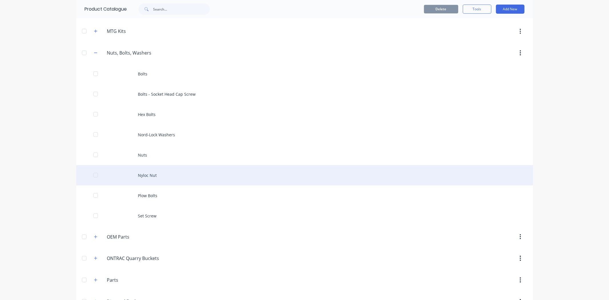
scroll to position [190, 0]
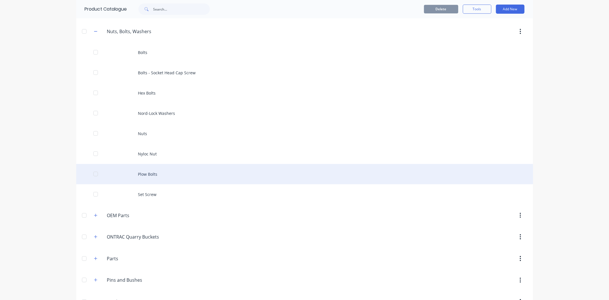
click at [164, 179] on div "Plow Bolts" at bounding box center [304, 174] width 457 height 20
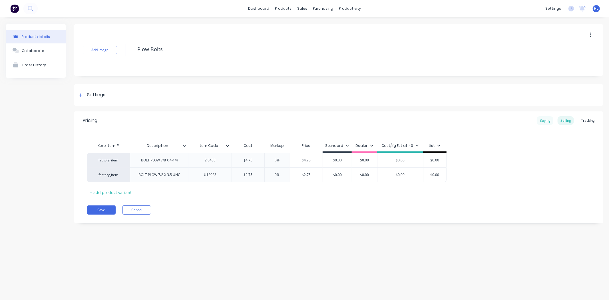
click at [543, 121] on div "Buying" at bounding box center [545, 120] width 17 height 9
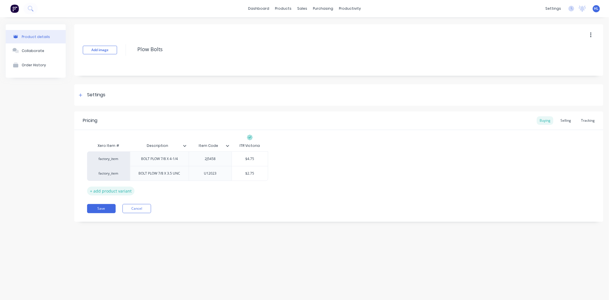
click at [119, 193] on div "+ add product variant" at bounding box center [110, 191] width 47 height 9
click at [121, 202] on div "+ add product variant" at bounding box center [110, 205] width 47 height 9
type textarea "x"
click at [161, 186] on div at bounding box center [159, 187] width 29 height 7
paste div
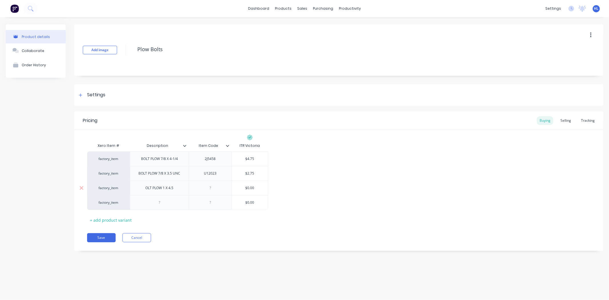
click at [144, 189] on div "OLT PLOW 1 X 4.5" at bounding box center [159, 187] width 37 height 7
drag, startPoint x: 165, startPoint y: 188, endPoint x: 177, endPoint y: 195, distance: 14.2
click at [165, 188] on div "BOLT PLOW 1 X 4.5" at bounding box center [159, 187] width 39 height 7
click at [181, 202] on div at bounding box center [159, 202] width 59 height 15
click at [172, 207] on div at bounding box center [159, 202] width 59 height 15
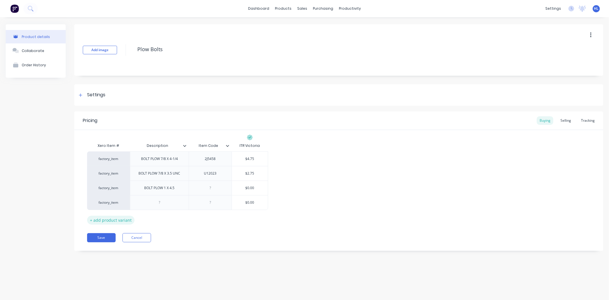
click at [93, 219] on div "+ add product variant" at bounding box center [110, 220] width 47 height 9
drag, startPoint x: 89, startPoint y: 218, endPoint x: 89, endPoint y: 188, distance: 30.3
click at [89, 188] on div "factory_item BOLT PLOW 7/8 X 4-1/4 2J5458 $4.75 factory_item BOLT PLOW 7/8 X 3.…" at bounding box center [339, 187] width 504 height 73
drag, startPoint x: 161, startPoint y: 185, endPoint x: 171, endPoint y: 188, distance: 10.9
click at [161, 185] on div at bounding box center [159, 187] width 29 height 7
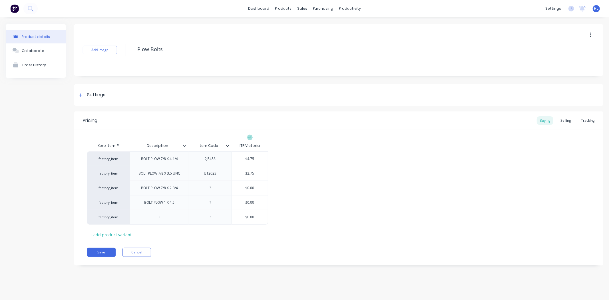
click at [221, 253] on div "Save Cancel" at bounding box center [345, 252] width 516 height 9
click at [211, 190] on div at bounding box center [210, 187] width 29 height 7
type textarea "x"
click at [218, 188] on div at bounding box center [210, 187] width 29 height 7
paste div
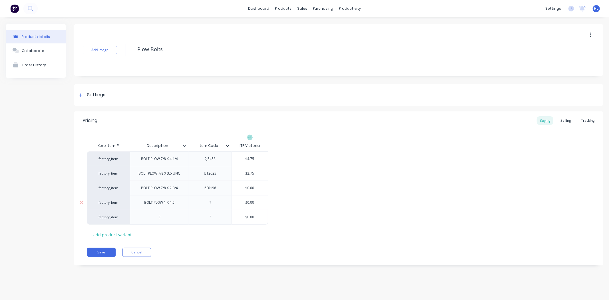
click at [212, 206] on div at bounding box center [210, 202] width 29 height 7
drag, startPoint x: 229, startPoint y: 151, endPoint x: 151, endPoint y: 149, distance: 77.2
click at [151, 149] on div "Xero Item # Description Item Code ITR Victoria" at bounding box center [177, 145] width 181 height 11
click at [158, 205] on div at bounding box center [151, 202] width 29 height 7
type textarea "x"
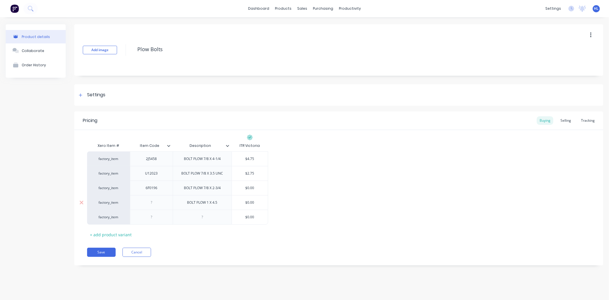
click at [151, 201] on div at bounding box center [151, 202] width 29 height 7
paste div
click at [219, 244] on div "Pricing Buying Selling Tracking Xero Item # Item Code Description ITR Victoria …" at bounding box center [338, 188] width 529 height 154
click at [187, 225] on div "Xero Item # Item Code Description ITR Victoria factory_item 2J5458 BOLT PLOW 7/…" at bounding box center [339, 189] width 504 height 99
click at [79, 218] on icon at bounding box center [81, 217] width 4 height 6
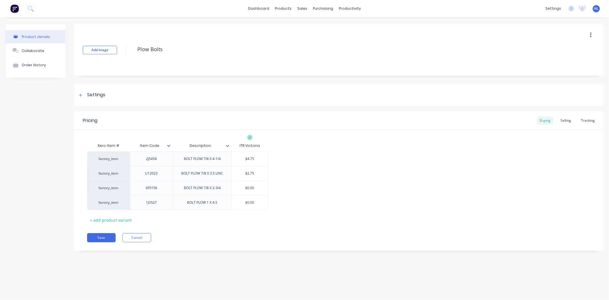
drag, startPoint x: 106, startPoint y: 236, endPoint x: 100, endPoint y: 243, distance: 9.5
click at [107, 236] on button "Save" at bounding box center [101, 237] width 29 height 9
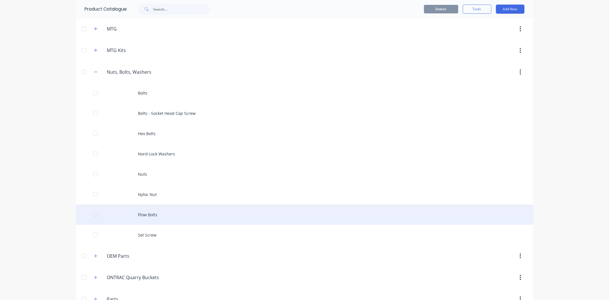
scroll to position [190, 0]
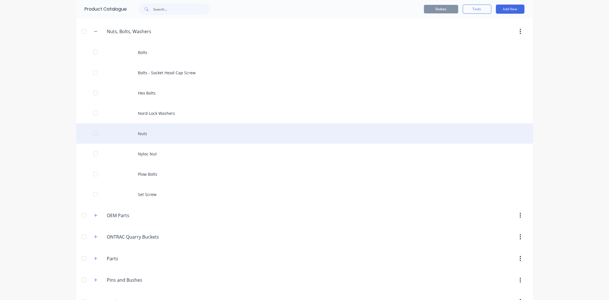
click at [171, 131] on div "Nuts" at bounding box center [304, 133] width 457 height 20
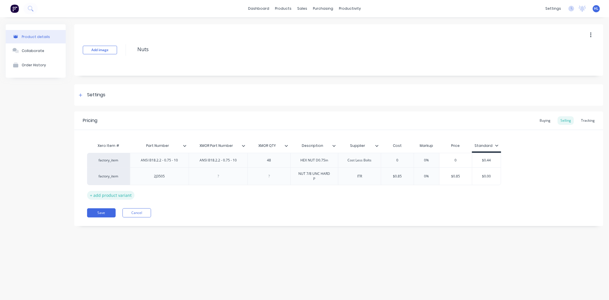
click at [121, 194] on div "+ add product variant" at bounding box center [110, 195] width 47 height 9
type textarea "x"
type input "$0.85"
drag, startPoint x: 404, startPoint y: 178, endPoint x: 400, endPoint y: 180, distance: 5.1
click at [400, 180] on div "$0.85 $0.85" at bounding box center [397, 176] width 33 height 14
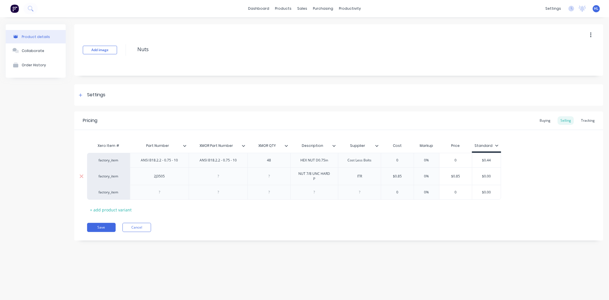
click at [402, 177] on input "$0.85" at bounding box center [397, 176] width 33 height 5
type textarea "x"
type input "$0.80"
click at [530, 178] on div "factory_item ANSI B18.2.2 - 0.75 - 10 ANSI B18.2.2 - 0.75 - 10 48 HEX NUT D0.75…" at bounding box center [339, 176] width 504 height 47
click at [551, 121] on div "Buying" at bounding box center [545, 120] width 17 height 9
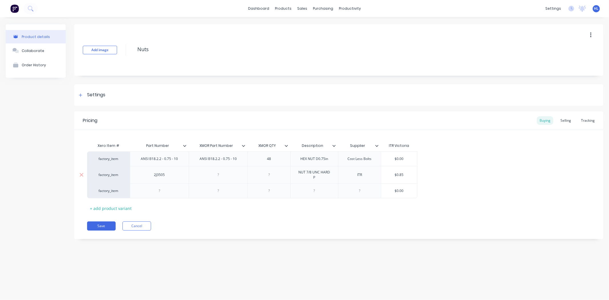
type input "$0.85"
click at [406, 175] on input "$0.85" at bounding box center [399, 174] width 36 height 5
type textarea "x"
type input "$0.80"
type textarea "x"
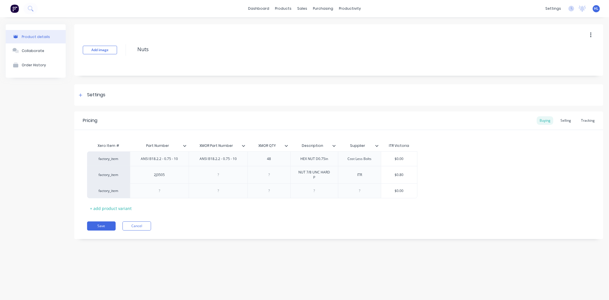
type input "$0.80"
click at [466, 171] on div "factory_item ANSI B18.2.2 - 0.75 - 10 ANSI B18.2.2 - 0.75 - 10 48 HEX NUT D0.75…" at bounding box center [339, 174] width 504 height 47
click at [583, 118] on div "Tracking" at bounding box center [587, 120] width 19 height 9
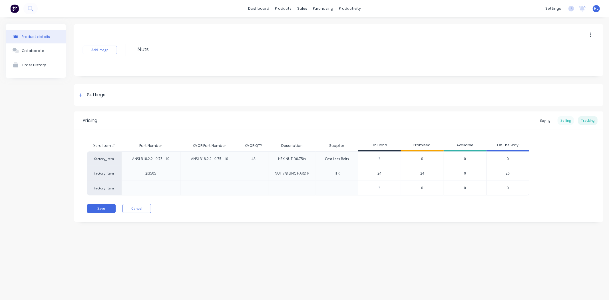
click at [561, 118] on div "Selling" at bounding box center [566, 120] width 16 height 9
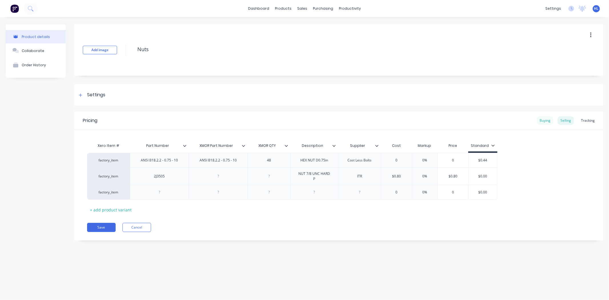
click at [543, 122] on div "Buying" at bounding box center [545, 120] width 17 height 9
click at [502, 169] on div "factory_item ANSI B18.2.2 - 0.75 - 10 ANSI B18.2.2 - 0.75 - 10 48 HEX NUT D0.75…" at bounding box center [339, 174] width 504 height 47
click at [242, 144] on icon at bounding box center [243, 145] width 3 height 3
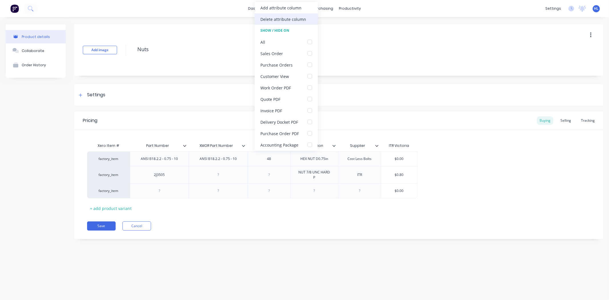
click at [308, 20] on div "Delete attribute column" at bounding box center [286, 18] width 63 height 11
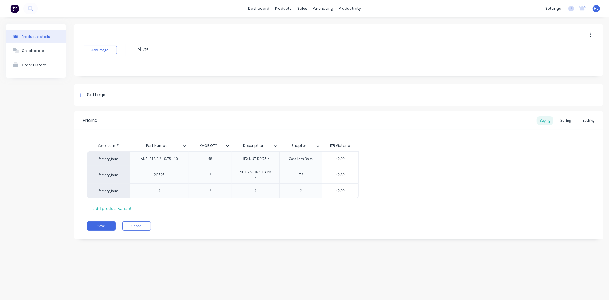
click at [227, 145] on icon at bounding box center [227, 145] width 3 height 3
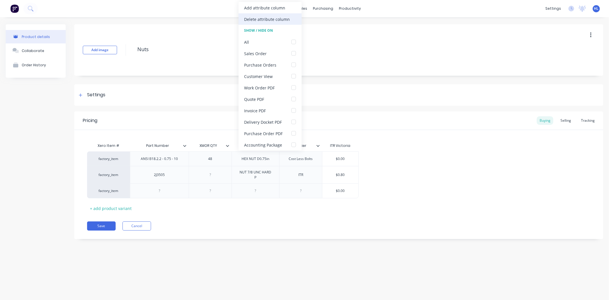
click at [275, 22] on div "Delete attribute column" at bounding box center [270, 18] width 63 height 11
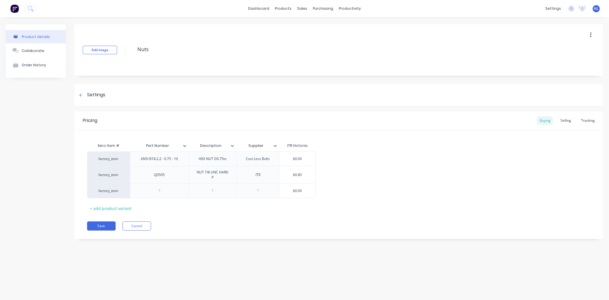
click at [400, 163] on div "factory_item ANSI B18.2.2 - 0.75 - 10 HEX NUT D0.75in Cost Less Bolts $0.00 fac…" at bounding box center [339, 174] width 504 height 47
click at [174, 171] on div "2J3505" at bounding box center [159, 174] width 59 height 17
click at [169, 175] on div "2J3505" at bounding box center [159, 174] width 29 height 7
click at [360, 203] on div "Xero Item # Part Number Description Supplier ITR Victoria factory_item ANSI B18…" at bounding box center [339, 176] width 504 height 73
click at [564, 120] on div "Selling" at bounding box center [566, 120] width 16 height 9
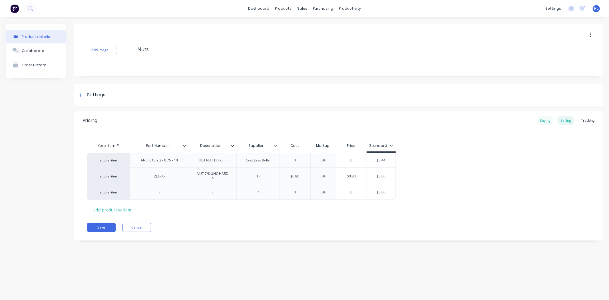
click at [548, 121] on div "Buying" at bounding box center [545, 120] width 17 height 9
click at [98, 96] on div "Settings" at bounding box center [96, 94] width 18 height 7
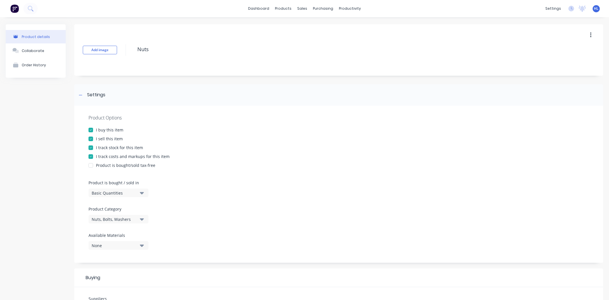
scroll to position [95, 0]
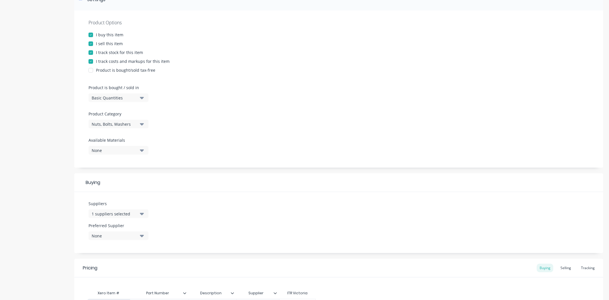
click at [129, 235] on div "None" at bounding box center [115, 236] width 46 height 6
click at [132, 271] on button "ITR Victoria" at bounding box center [132, 266] width 86 height 11
click at [231, 203] on div "Suppliers 1 suppliers selected Preferred Supplier ITR [GEOGRAPHIC_DATA] ITR Vic…" at bounding box center [338, 222] width 529 height 61
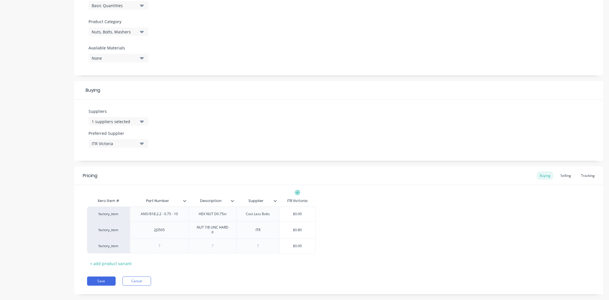
scroll to position [190, 0]
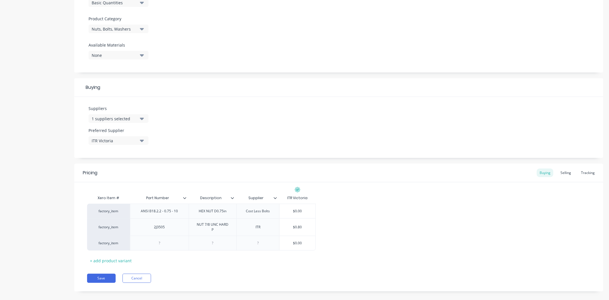
click at [267, 262] on div "Xero Item # Part Number Description Supplier ITR Victoria factory_item ANSI B18…" at bounding box center [339, 228] width 504 height 73
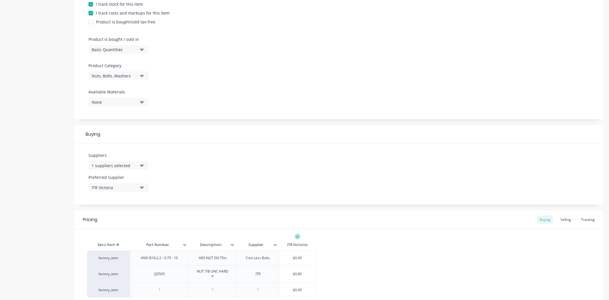
scroll to position [197, 0]
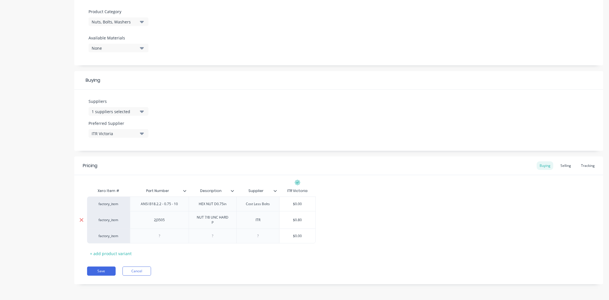
click at [80, 237] on icon at bounding box center [82, 236] width 4 height 4
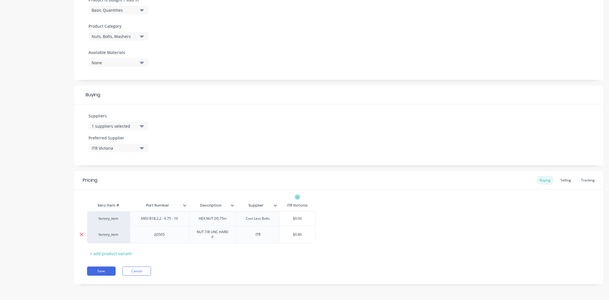
scroll to position [183, 0]
click at [262, 253] on div "Xero Item # Part Number Description Supplier ITR Victoria factory_item ANSI B18…" at bounding box center [339, 229] width 504 height 58
click at [563, 181] on div "Selling" at bounding box center [566, 180] width 16 height 9
click at [583, 179] on div "Tracking" at bounding box center [587, 180] width 19 height 9
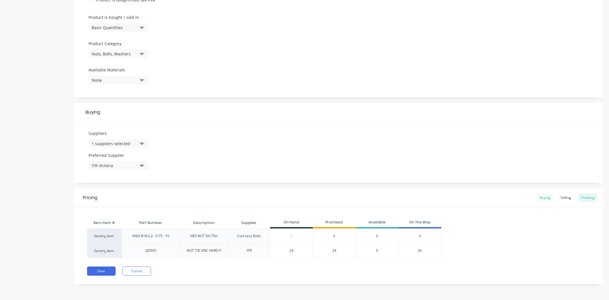
click at [538, 195] on div "Buying" at bounding box center [545, 197] width 17 height 9
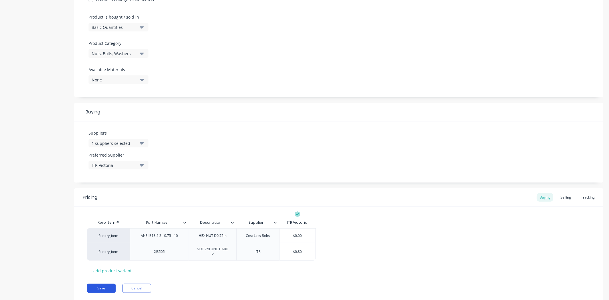
click at [103, 290] on button "Save" at bounding box center [101, 288] width 29 height 9
type textarea "x"
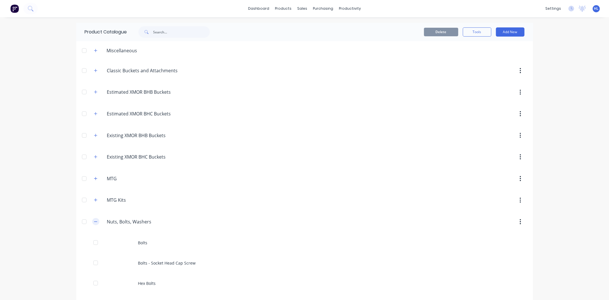
click at [94, 224] on icon "button" at bounding box center [95, 222] width 3 height 4
click at [332, 22] on link "Purchase Orders" at bounding box center [345, 26] width 76 height 11
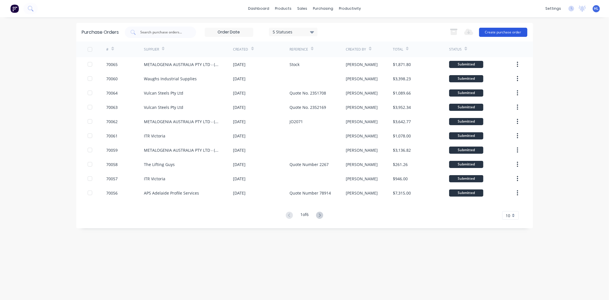
click at [495, 27] on div "Export to Excel (XLSX) Create purchase order" at bounding box center [487, 32] width 80 height 11
click at [495, 28] on button "Create purchase order" at bounding box center [503, 32] width 48 height 9
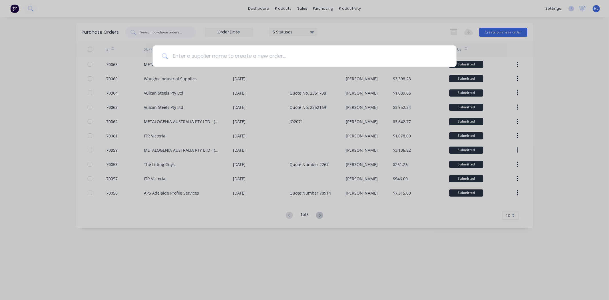
click at [267, 61] on input at bounding box center [308, 55] width 280 height 21
type input "I"
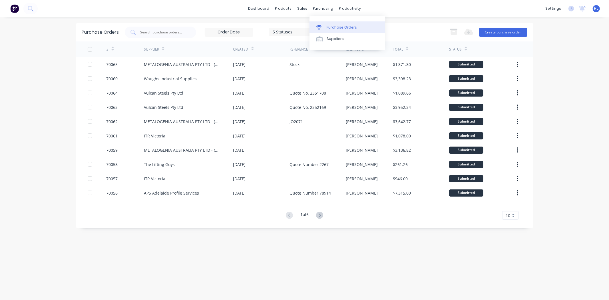
click at [329, 21] on link "Purchase Orders" at bounding box center [348, 26] width 76 height 11
click at [292, 30] on div "5 Statuses" at bounding box center [293, 32] width 41 height 6
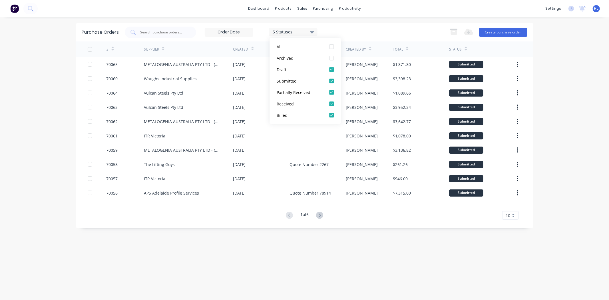
click at [397, 23] on div "Purchase Orders 5 Statuses 5 Statuses Export to Excel (XLSX) Create purchase or…" at bounding box center [304, 32] width 457 height 19
click at [263, 8] on link "dashboard" at bounding box center [258, 8] width 27 height 9
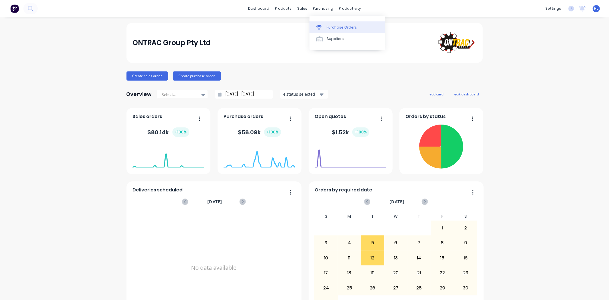
click at [337, 30] on link "Purchase Orders" at bounding box center [348, 26] width 76 height 11
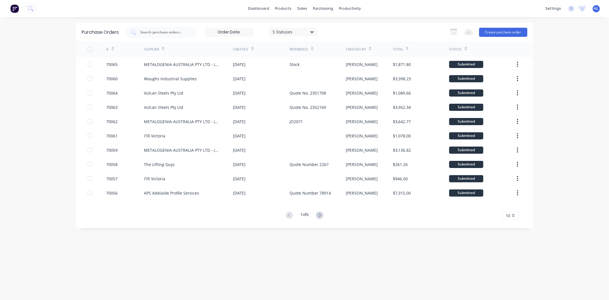
drag, startPoint x: 239, startPoint y: 29, endPoint x: 236, endPoint y: 29, distance: 2.9
click at [238, 29] on input at bounding box center [229, 32] width 48 height 9
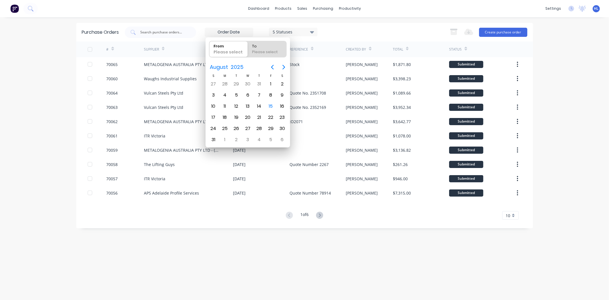
click at [301, 32] on div "5 Statuses" at bounding box center [293, 32] width 41 height 6
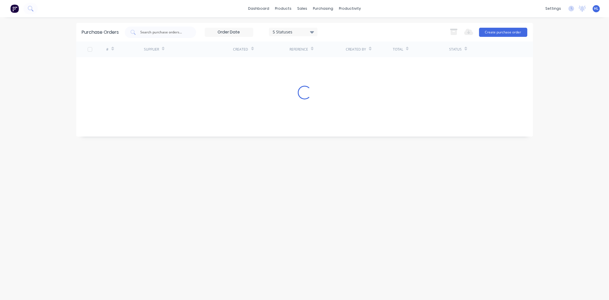
click at [301, 32] on div "5 Statuses" at bounding box center [293, 32] width 41 height 6
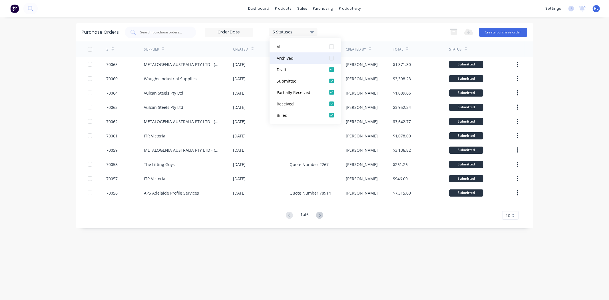
click at [331, 59] on div at bounding box center [331, 57] width 11 height 11
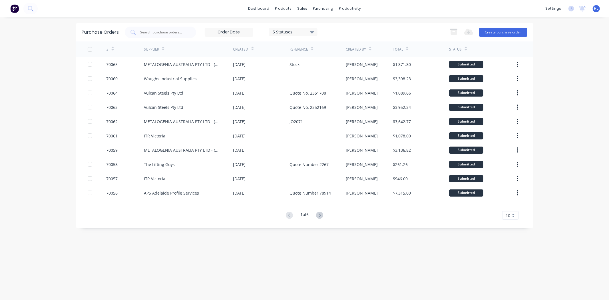
click at [412, 26] on div "Purchase Orders 5 Statuses 5 Statuses Export to Excel (XLSX) Create purchase or…" at bounding box center [304, 32] width 457 height 19
click at [497, 28] on button "Create purchase order" at bounding box center [503, 32] width 48 height 9
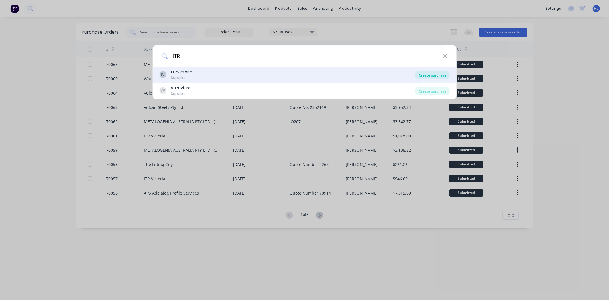
click at [431, 74] on div "Create purchase" at bounding box center [433, 75] width 34 height 8
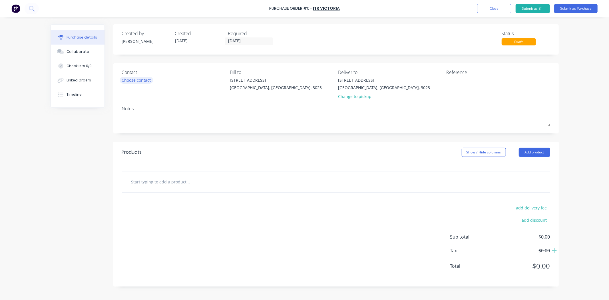
click at [133, 79] on div "Choose contact" at bounding box center [136, 80] width 29 height 6
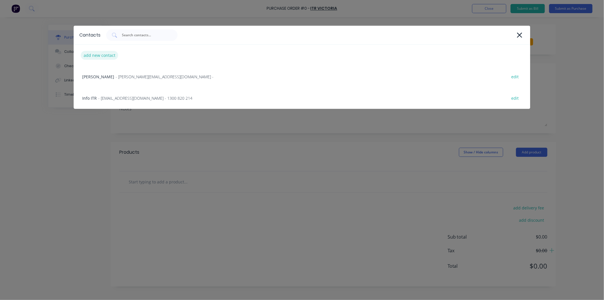
click at [102, 55] on div "add new contact" at bounding box center [99, 55] width 37 height 9
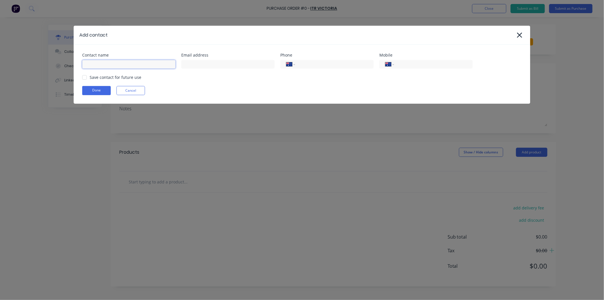
click at [152, 66] on input at bounding box center [128, 64] width 93 height 9
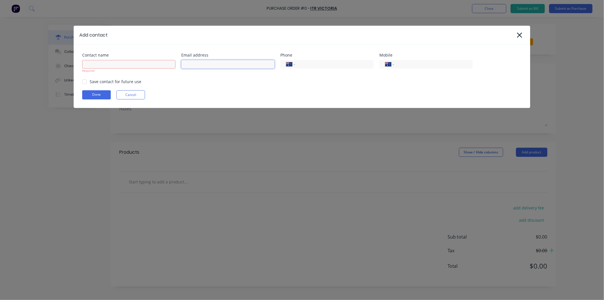
click at [203, 65] on input at bounding box center [227, 64] width 93 height 9
paste input "[PERSON_NAME][EMAIL_ADDRESS][DOMAIN_NAME]"
click at [159, 69] on div "Required" at bounding box center [128, 71] width 93 height 4
click at [156, 59] on div "Required" at bounding box center [128, 66] width 93 height 14
drag, startPoint x: 151, startPoint y: 61, endPoint x: 149, endPoint y: 63, distance: 3.3
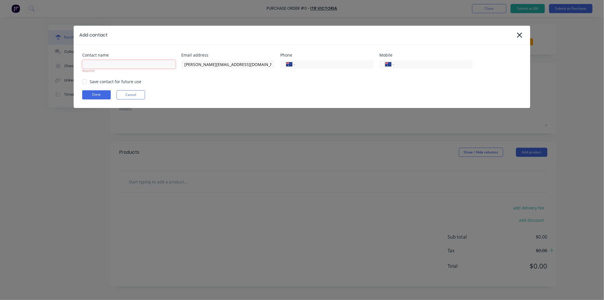
click at [150, 61] on input at bounding box center [128, 64] width 93 height 9
click at [84, 80] on div at bounding box center [84, 81] width 11 height 11
click at [207, 83] on div "Contact name [PERSON_NAME] Required Email address [PERSON_NAME][EMAIL_ADDRESS][…" at bounding box center [302, 76] width 457 height 63
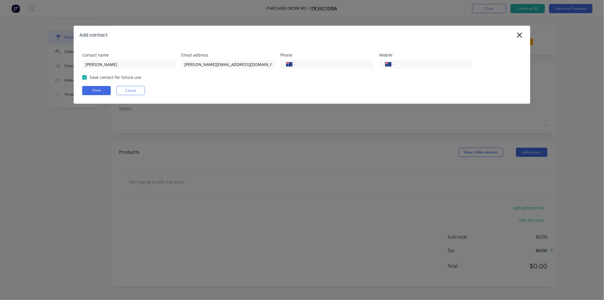
click at [318, 59] on div "International [GEOGRAPHIC_DATA] [GEOGRAPHIC_DATA] [GEOGRAPHIC_DATA] [GEOGRAPHIC…" at bounding box center [327, 64] width 93 height 10
click at [317, 65] on input "tel" at bounding box center [333, 64] width 69 height 7
paste input "[PHONE_NUMBER]"
click at [347, 85] on div "Contact name [PERSON_NAME] Email address [PERSON_NAME][EMAIL_ADDRESS][DOMAIN_NA…" at bounding box center [302, 74] width 457 height 59
click at [426, 63] on input "tel" at bounding box center [432, 64] width 69 height 7
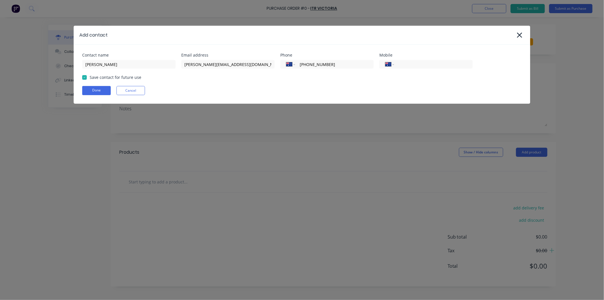
click at [419, 49] on div "Contact name [PERSON_NAME] Email address [PERSON_NAME][EMAIL_ADDRESS][DOMAIN_NA…" at bounding box center [302, 74] width 457 height 59
click at [360, 75] on div "Save contact for future use" at bounding box center [302, 77] width 440 height 6
click at [219, 87] on div "Done Cancel" at bounding box center [302, 90] width 440 height 9
click at [93, 93] on button "Done" at bounding box center [96, 90] width 29 height 9
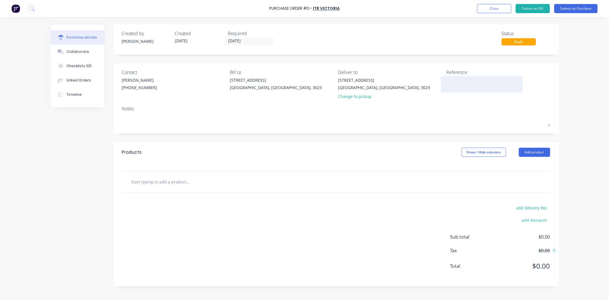
click at [455, 83] on textarea at bounding box center [481, 83] width 71 height 13
drag, startPoint x: 467, startPoint y: 77, endPoint x: 467, endPoint y: 80, distance: 2.9
click at [467, 77] on textarea at bounding box center [481, 83] width 71 height 13
paste textarea "812173"
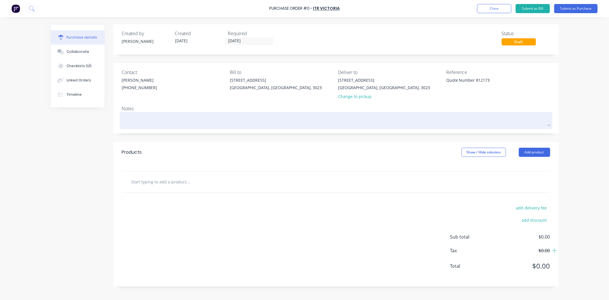
click at [453, 114] on textarea at bounding box center [336, 119] width 428 height 13
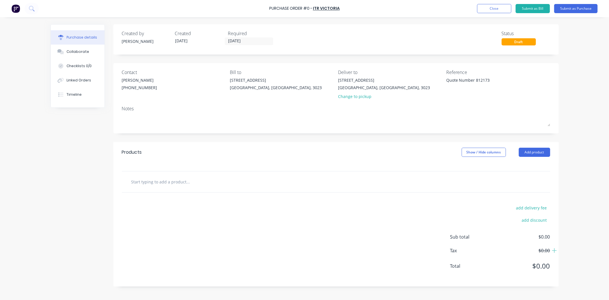
click at [483, 98] on div "Reference Quote Number 812173" at bounding box center [498, 85] width 104 height 33
click at [242, 39] on input "[DATE]" at bounding box center [249, 41] width 48 height 7
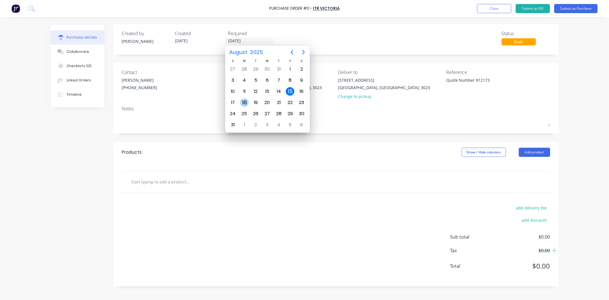
click at [246, 100] on div "18" at bounding box center [244, 102] width 9 height 9
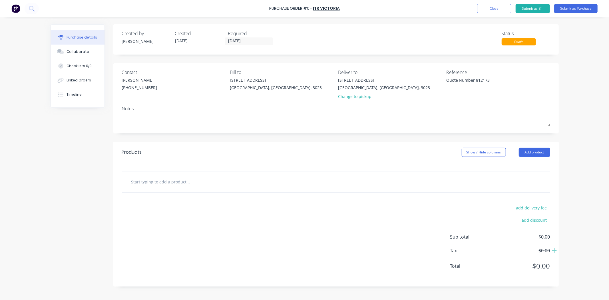
click at [289, 130] on div "Contact [PERSON_NAME] [PHONE_NUMBER] Bill to [STREET_ADDRESS][PERSON_NAME] Deli…" at bounding box center [336, 98] width 446 height 70
click at [292, 133] on div "Contact [PERSON_NAME] [PHONE_NUMBER] Bill to [STREET_ADDRESS][PERSON_NAME] Deli…" at bounding box center [336, 98] width 446 height 70
click at [223, 167] on div at bounding box center [336, 167] width 446 height 9
click at [274, 155] on div "Products Show / Hide columns Add product" at bounding box center [336, 152] width 446 height 21
click at [189, 182] on input "text" at bounding box center [188, 181] width 114 height 11
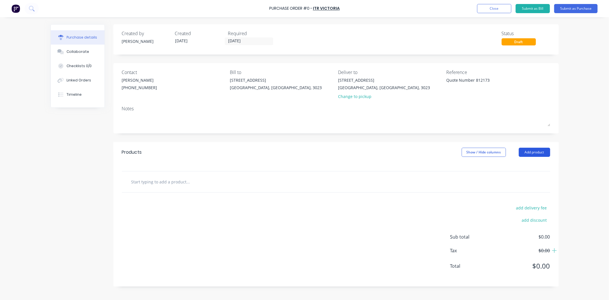
click at [533, 154] on button "Add product" at bounding box center [534, 152] width 31 height 9
click at [522, 164] on div "Product catalogue" at bounding box center [523, 167] width 44 height 8
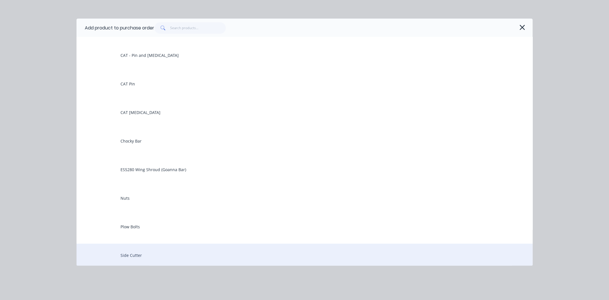
scroll to position [95, 0]
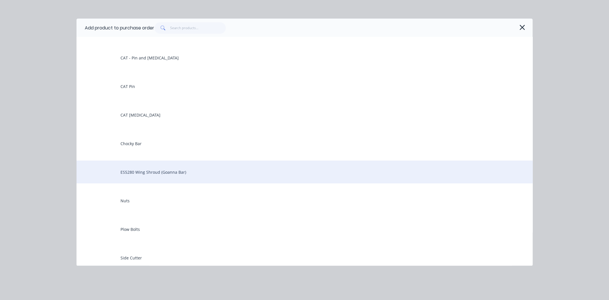
click at [173, 175] on div "ES5280 Wing Shroud (Goanna Bar)" at bounding box center [305, 172] width 456 height 23
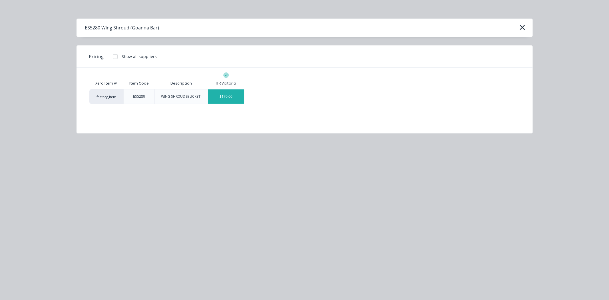
click at [218, 95] on div "$170.00" at bounding box center [226, 96] width 36 height 14
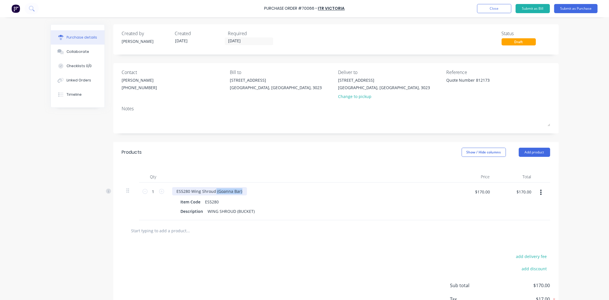
drag, startPoint x: 239, startPoint y: 193, endPoint x: 212, endPoint y: 195, distance: 26.9
click at [212, 195] on div "ES5280 Wing Shroud (Goanna Bar)" at bounding box center [209, 191] width 75 height 8
click at [256, 164] on div "Qty Price Total 1 1 ES5280 Wing Shroud Item Code ES5280 Description WING SHROUD…" at bounding box center [336, 192] width 446 height 58
click at [159, 192] on icon at bounding box center [161, 191] width 5 height 5
click at [275, 157] on div "Products Show / Hide columns Add product" at bounding box center [336, 152] width 446 height 21
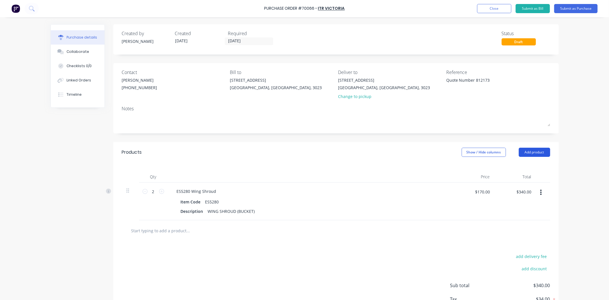
click at [538, 156] on button "Add product" at bounding box center [534, 152] width 31 height 9
click at [528, 164] on div "Product catalogue" at bounding box center [523, 167] width 44 height 8
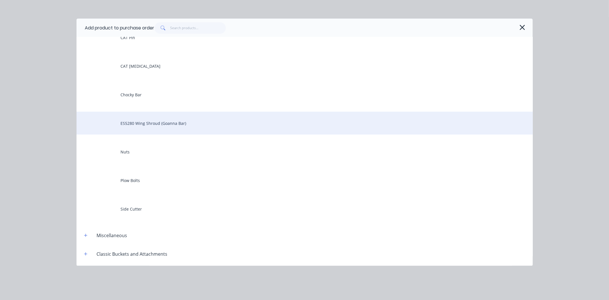
scroll to position [222, 0]
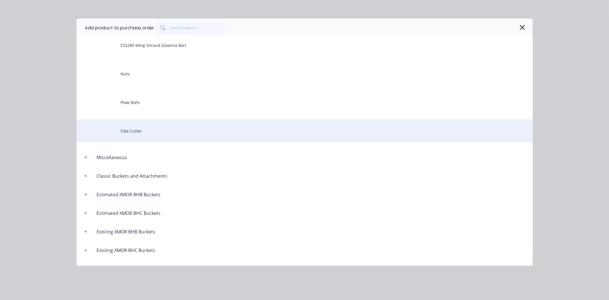
click at [166, 132] on div "Side Cutter" at bounding box center [305, 130] width 456 height 23
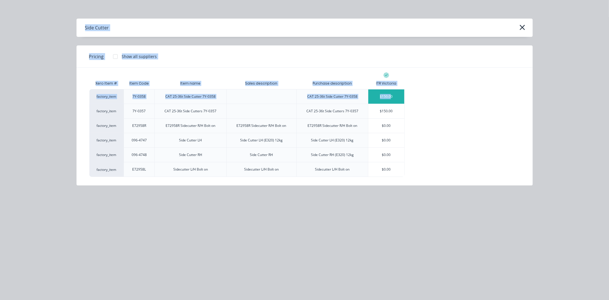
click at [391, 98] on div "$150.00" at bounding box center [386, 96] width 36 height 14
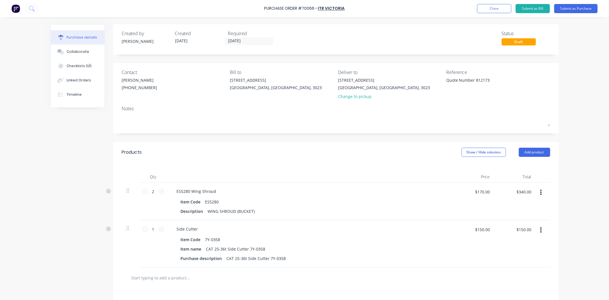
click at [539, 158] on div "Products Show / Hide columns Add product" at bounding box center [336, 152] width 446 height 21
click at [539, 153] on button "Add product" at bounding box center [534, 152] width 31 height 9
click at [532, 162] on button "Product catalogue" at bounding box center [523, 166] width 54 height 11
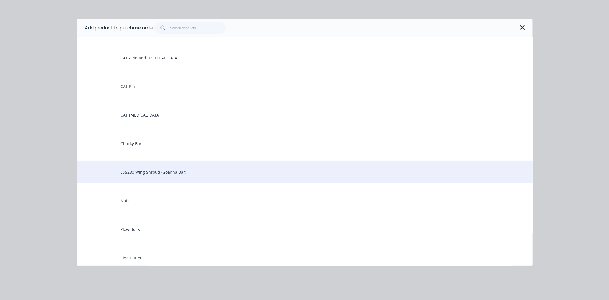
scroll to position [190, 0]
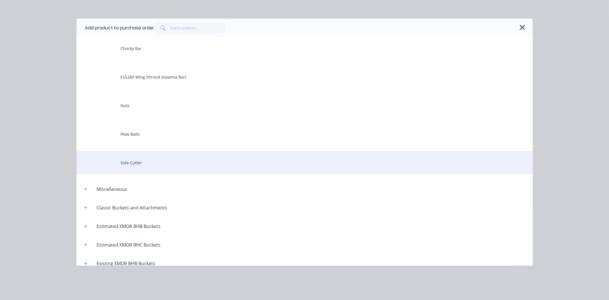
click at [170, 163] on div "Side Cutter" at bounding box center [305, 162] width 456 height 23
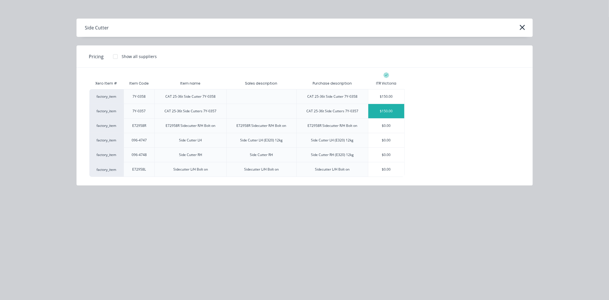
click at [386, 113] on div "$150.00" at bounding box center [386, 111] width 36 height 14
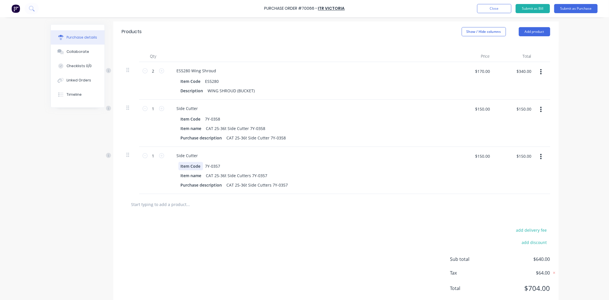
scroll to position [127, 0]
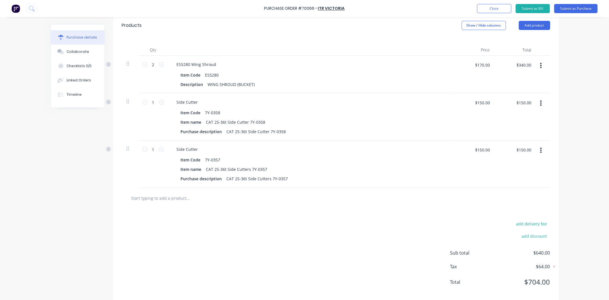
click at [157, 152] on div "1 1" at bounding box center [153, 149] width 19 height 9
click at [159, 149] on icon at bounding box center [161, 149] width 5 height 5
click at [159, 101] on icon at bounding box center [161, 102] width 5 height 5
click at [259, 99] on div "Side Cutter" at bounding box center [310, 102] width 277 height 8
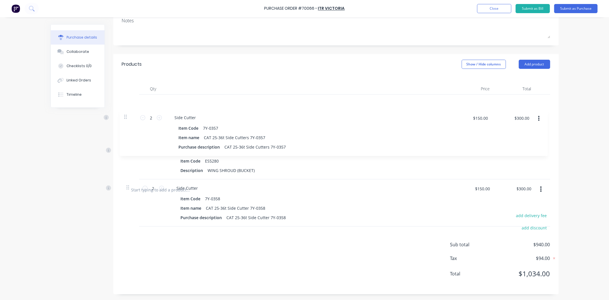
scroll to position [89, 0]
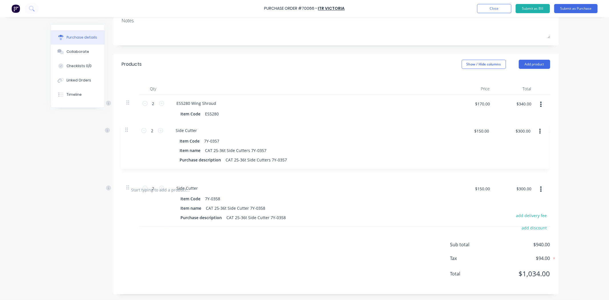
drag, startPoint x: 126, startPoint y: 150, endPoint x: 127, endPoint y: 129, distance: 21.2
click at [127, 129] on div "2 2 ES5280 Wing Shroud Item Code ES5280 Description WING SHROUD (BUCKET) $170.0…" at bounding box center [336, 137] width 428 height 85
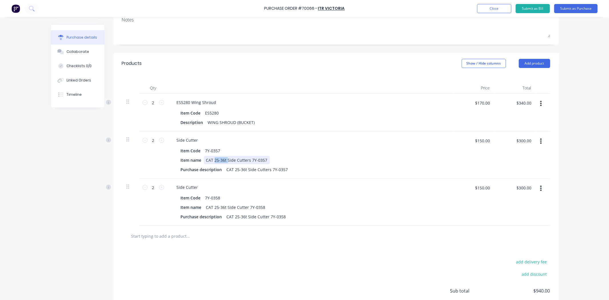
drag, startPoint x: 225, startPoint y: 161, endPoint x: 212, endPoint y: 162, distance: 13.2
click at [212, 162] on div "CAT 25-36t Side Cutters 7Y-0357" at bounding box center [237, 160] width 66 height 8
click at [285, 171] on div "CAT 25-36t Side Cutters 7Y-0357" at bounding box center [258, 169] width 66 height 8
drag, startPoint x: 285, startPoint y: 170, endPoint x: 280, endPoint y: 170, distance: 4.9
click at [277, 170] on div "Purchase description CAT 25-36t Side Cutters 7Y-0357" at bounding box center [310, 169] width 262 height 8
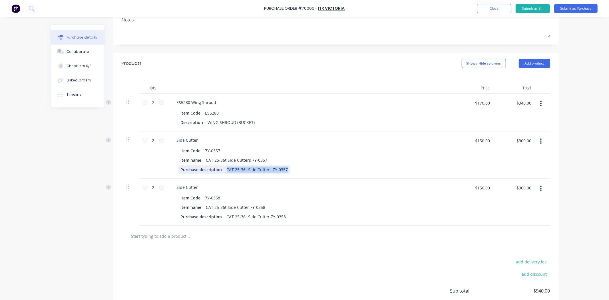
drag, startPoint x: 282, startPoint y: 170, endPoint x: 217, endPoint y: 172, distance: 65.5
click at [217, 172] on div "Purchase description CAT 25-36t Side Cutters 7Y-0357" at bounding box center [310, 169] width 262 height 8
paste div
click at [250, 222] on div "Side Cutter Item Code 7Y-0358 Item name CAT 25-36t Side Cutter 7Y-0358 Purchase…" at bounding box center [311, 202] width 286 height 47
drag, startPoint x: 250, startPoint y: 217, endPoint x: 251, endPoint y: 221, distance: 4.3
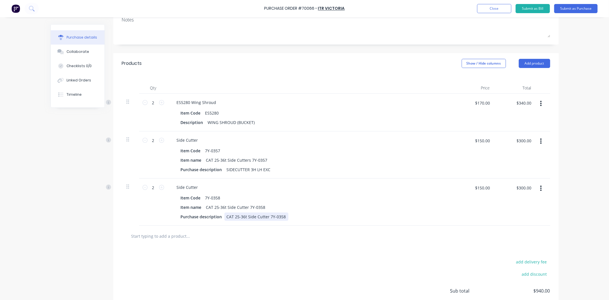
click at [250, 217] on div "CAT 25-36t Side Cutter 7Y-0358" at bounding box center [257, 217] width 64 height 8
drag, startPoint x: 281, startPoint y: 218, endPoint x: 189, endPoint y: 217, distance: 91.7
click at [189, 217] on div "Purchase description CAT 25-36t Side Cutter 7Y-0358" at bounding box center [310, 217] width 262 height 8
paste div
click at [259, 256] on div "add delivery fee add discount Sub total $940.00 Tax $94.00 Total $1,034.00" at bounding box center [336, 294] width 446 height 94
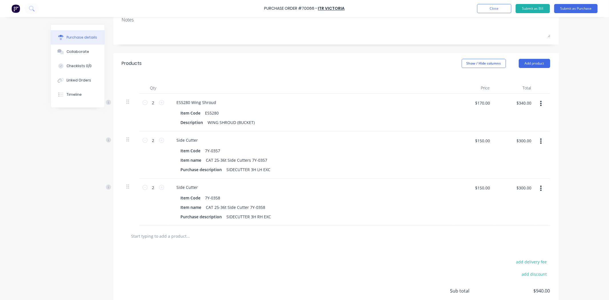
drag, startPoint x: 224, startPoint y: 255, endPoint x: 214, endPoint y: 247, distance: 12.4
click at [224, 255] on div "add delivery fee add discount Sub total $940.00 Tax $94.00 Total $1,034.00" at bounding box center [336, 294] width 446 height 94
drag, startPoint x: 183, startPoint y: 235, endPoint x: 277, endPoint y: 197, distance: 101.2
click at [183, 235] on input "text" at bounding box center [188, 235] width 114 height 11
click at [536, 66] on button "Add product" at bounding box center [534, 63] width 31 height 9
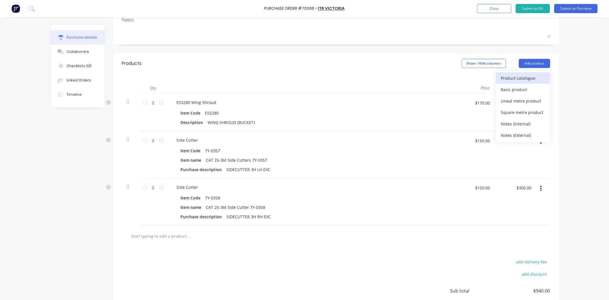
click at [516, 76] on div "Product catalogue" at bounding box center [523, 78] width 44 height 8
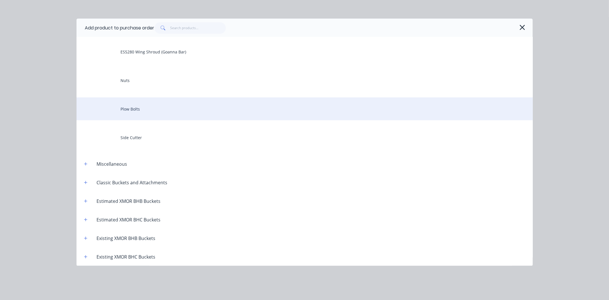
scroll to position [222, 0]
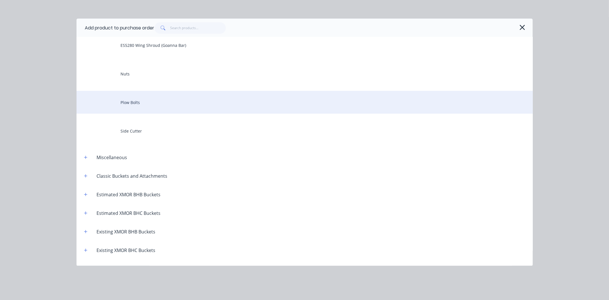
click at [143, 106] on div "Plow Bolts" at bounding box center [305, 102] width 456 height 23
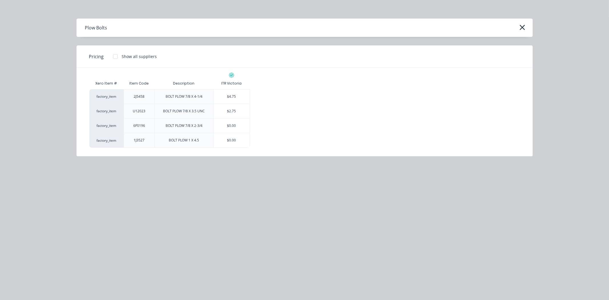
click at [308, 116] on div "factory_item 2J5458 BOLT PLOW 7/8 X 4-1/4 $4.75 factory_item U12023 BOLT PLOW 7…" at bounding box center [304, 118] width 431 height 59
click at [522, 26] on icon "button" at bounding box center [523, 27] width 6 height 8
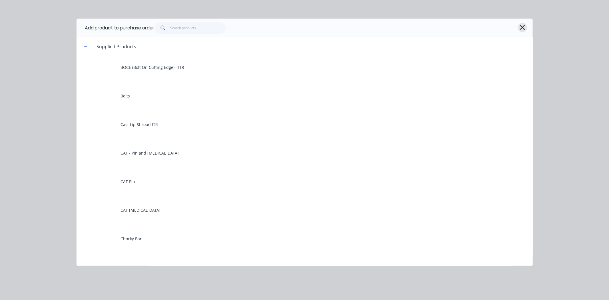
click at [526, 27] on button "button" at bounding box center [522, 27] width 9 height 9
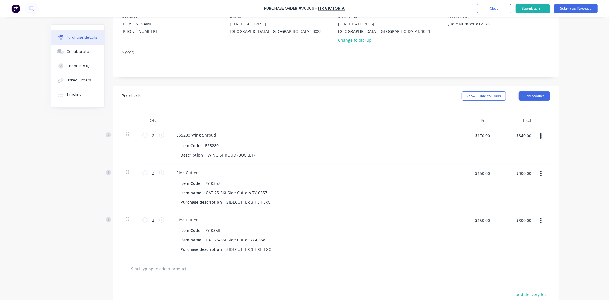
scroll to position [0, 0]
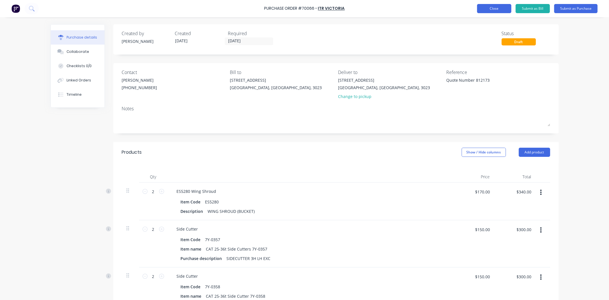
click at [491, 10] on button "Close" at bounding box center [494, 8] width 34 height 9
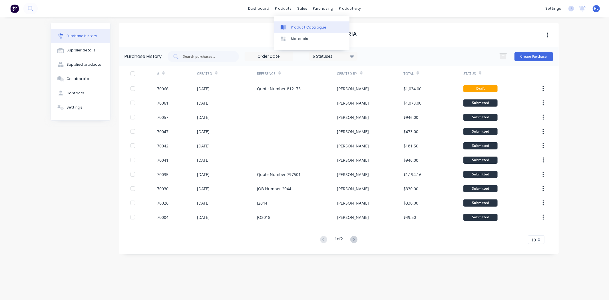
click at [295, 25] on div "Product Catalogue" at bounding box center [308, 27] width 35 height 5
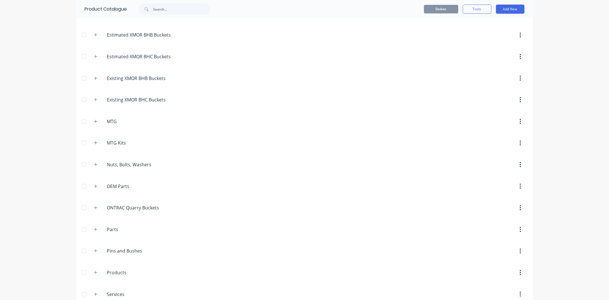
scroll to position [190, 0]
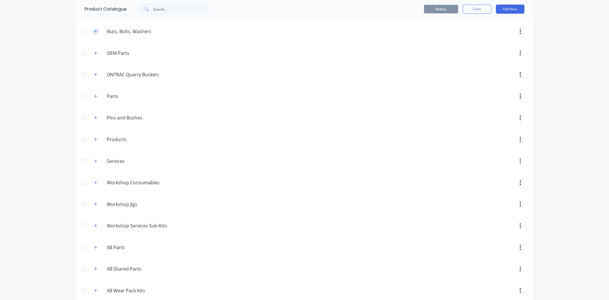
click at [94, 34] on button "button" at bounding box center [95, 31] width 7 height 7
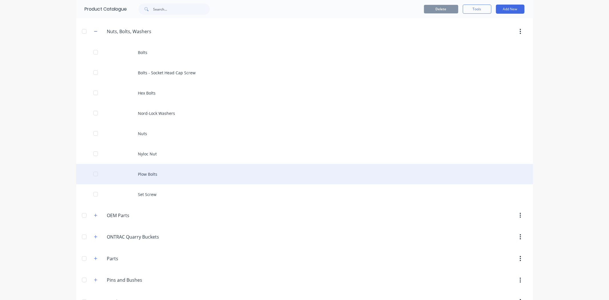
click at [173, 169] on div "Plow Bolts" at bounding box center [304, 174] width 457 height 20
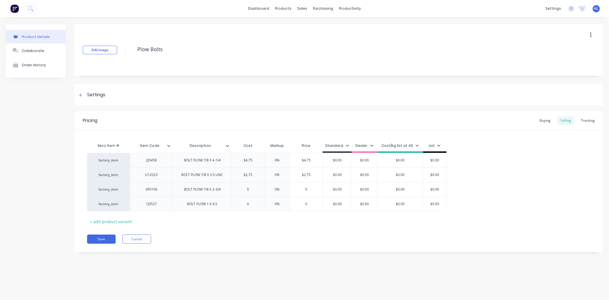
click at [545, 121] on div "Buying" at bounding box center [545, 120] width 17 height 9
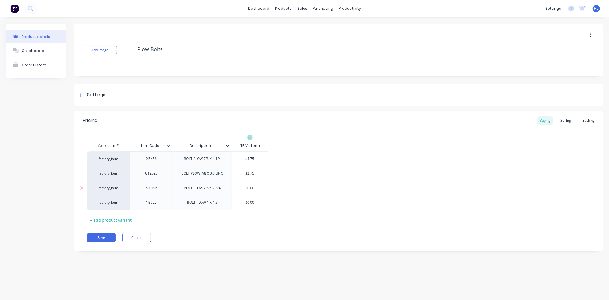
drag, startPoint x: 258, startPoint y: 189, endPoint x: 236, endPoint y: 192, distance: 22.2
click at [236, 192] on div "$0.00 $0.00" at bounding box center [250, 188] width 36 height 14
click at [299, 213] on div "Xero Item # Item Code Description ITR Victoria factory_item 2J5458 BOLT PLOW 7/…" at bounding box center [339, 182] width 504 height 85
drag, startPoint x: 256, startPoint y: 201, endPoint x: 238, endPoint y: 201, distance: 17.7
click at [237, 202] on input "$0.00" at bounding box center [250, 202] width 36 height 5
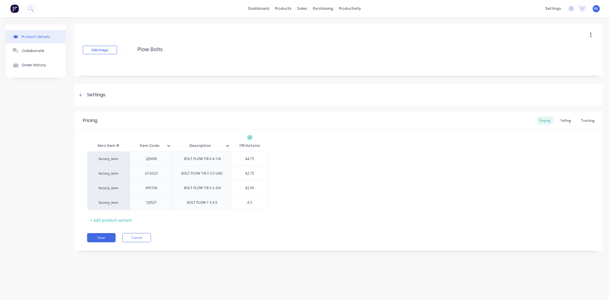
drag, startPoint x: 322, startPoint y: 213, endPoint x: 316, endPoint y: 212, distance: 6.1
click at [316, 212] on div "Xero Item # Item Code Description ITR Victoria factory_item 2J5458 BOLT PLOW 7/…" at bounding box center [339, 182] width 504 height 85
click at [569, 122] on div "Selling" at bounding box center [566, 120] width 16 height 9
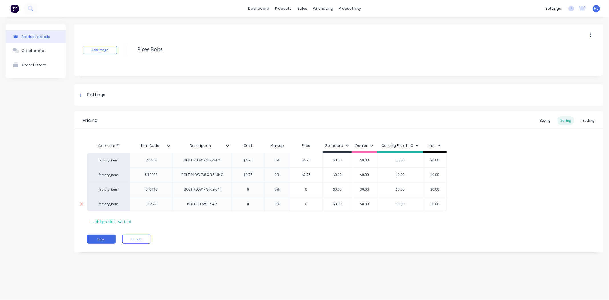
drag, startPoint x: 249, startPoint y: 207, endPoint x: 241, endPoint y: 207, distance: 8.3
click at [241, 207] on input "0" at bounding box center [248, 203] width 33 height 5
click at [261, 224] on div "Xero Item # Item Code Description Cost Markup Price Standard Dealer Cost/Kg Est…" at bounding box center [339, 183] width 504 height 86
drag, startPoint x: 249, startPoint y: 190, endPoint x: 240, endPoint y: 193, distance: 9.3
click at [241, 193] on div "0 0" at bounding box center [248, 189] width 33 height 14
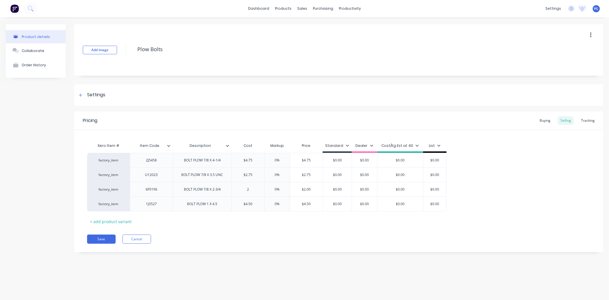
click at [247, 221] on div "Xero Item # Item Code Description Cost Markup Price Standard Dealer Cost/Kg Est…" at bounding box center [339, 183] width 504 height 86
click at [110, 237] on button "Save" at bounding box center [101, 239] width 29 height 9
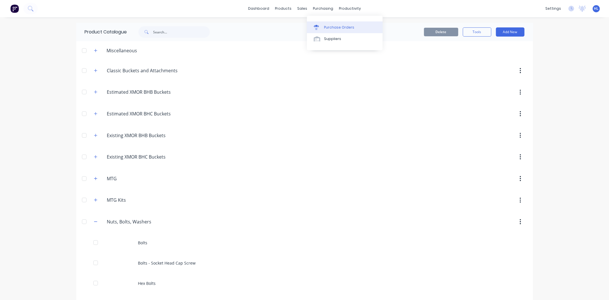
click at [335, 29] on div "Purchase Orders" at bounding box center [339, 27] width 30 height 5
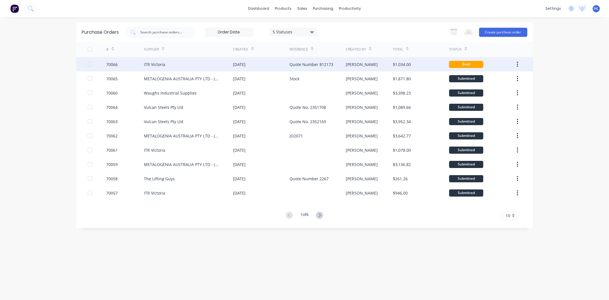
click at [119, 67] on div "70066" at bounding box center [125, 64] width 38 height 14
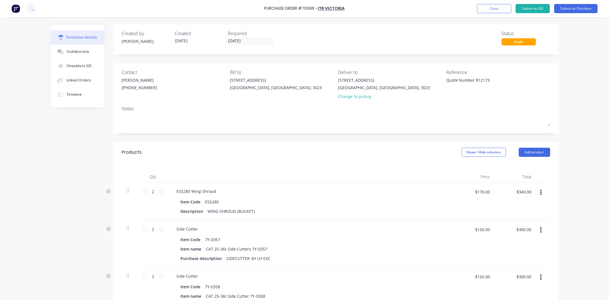
scroll to position [136, 0]
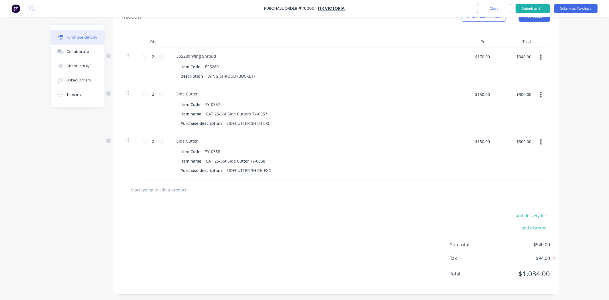
click at [232, 191] on input "text" at bounding box center [188, 189] width 114 height 11
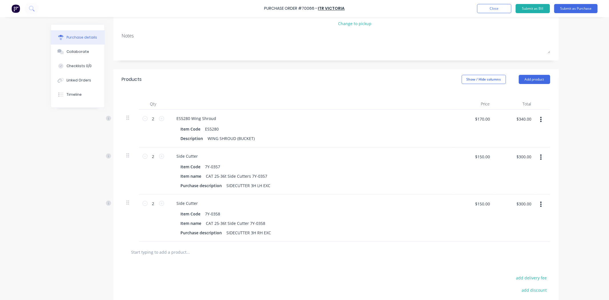
scroll to position [72, 0]
click at [544, 79] on button "Add product" at bounding box center [534, 79] width 31 height 9
click at [530, 95] on div "Product catalogue" at bounding box center [523, 95] width 44 height 8
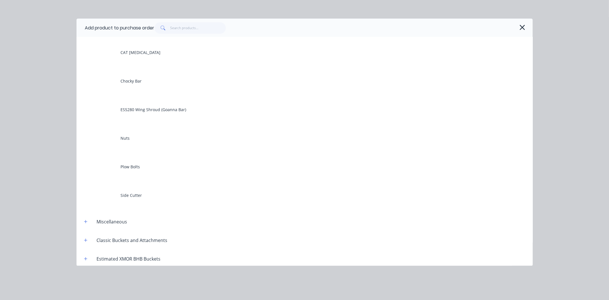
scroll to position [159, 0]
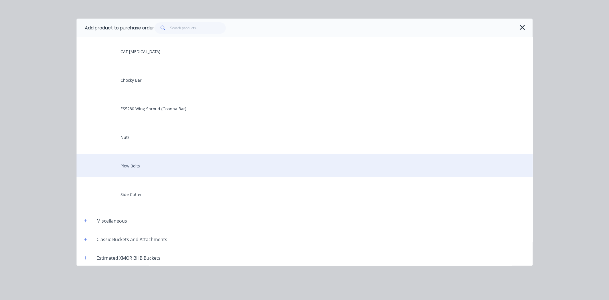
click at [159, 167] on div "Plow Bolts" at bounding box center [305, 165] width 456 height 23
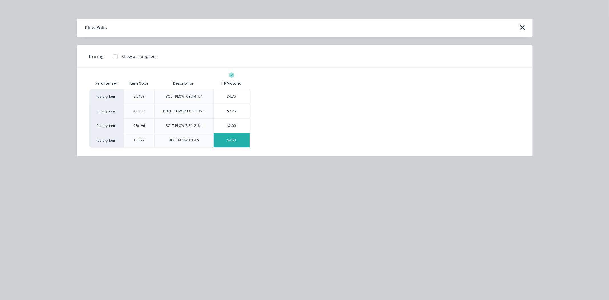
click at [238, 143] on div "$4.50" at bounding box center [232, 140] width 36 height 14
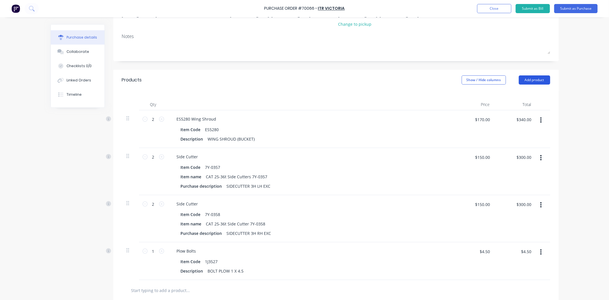
click at [532, 79] on button "Add product" at bounding box center [534, 79] width 31 height 9
click at [526, 93] on div "Product catalogue" at bounding box center [523, 95] width 44 height 8
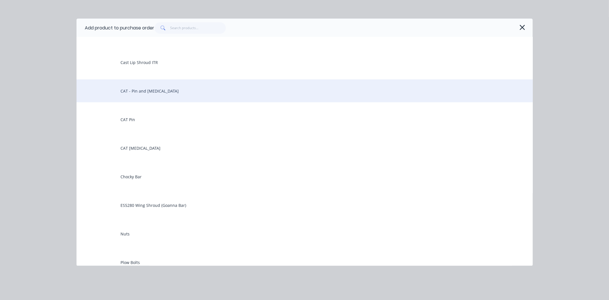
scroll to position [0, 0]
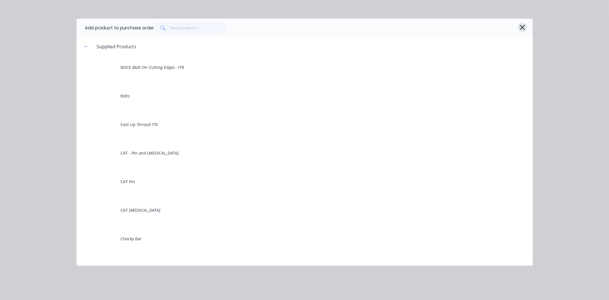
click at [523, 29] on icon "button" at bounding box center [523, 27] width 6 height 8
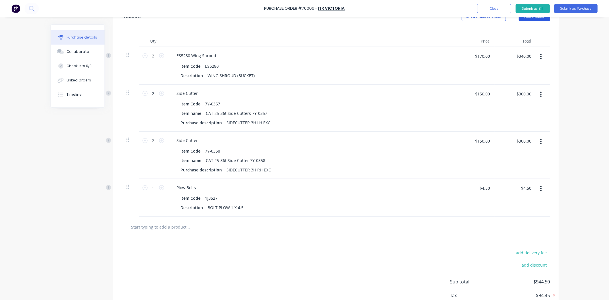
scroll to position [104, 0]
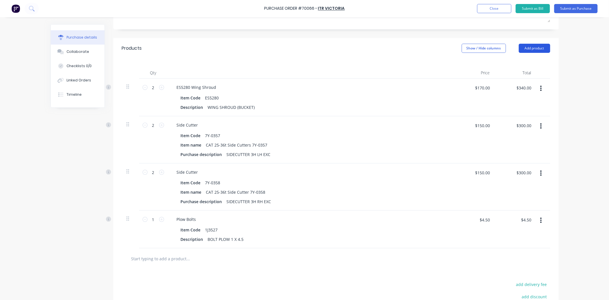
click at [536, 47] on button "Add product" at bounding box center [534, 48] width 31 height 9
click at [526, 60] on div "Product catalogue" at bounding box center [523, 63] width 44 height 8
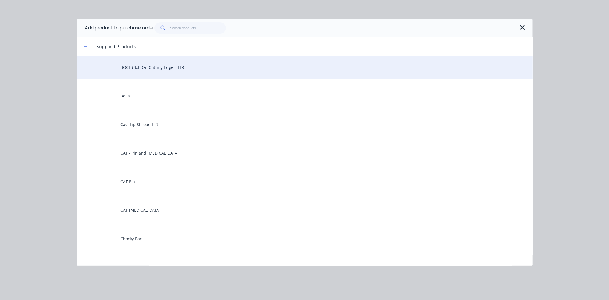
click at [173, 68] on div "BOCE (Bolt On Cutting Edge) - ITR" at bounding box center [305, 67] width 456 height 23
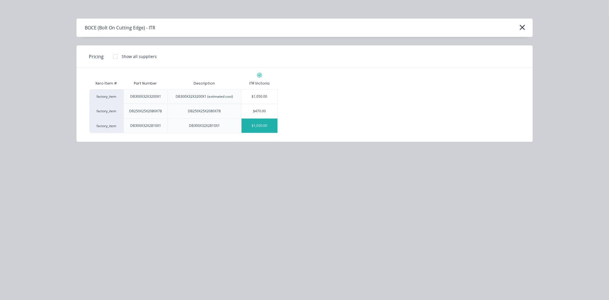
click at [262, 129] on div "$1,050.00" at bounding box center [260, 126] width 36 height 14
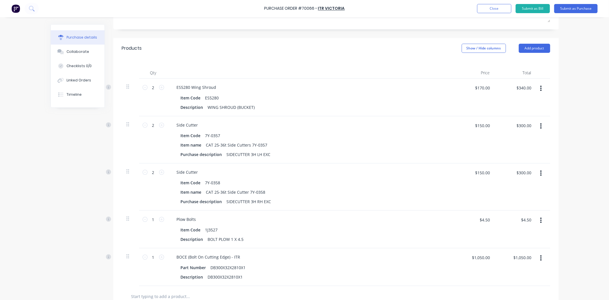
click at [536, 55] on div "Products Show / Hide columns Add product" at bounding box center [336, 48] width 446 height 21
click at [537, 51] on button "Add product" at bounding box center [534, 48] width 31 height 9
click at [528, 59] on div "Product catalogue" at bounding box center [523, 63] width 44 height 8
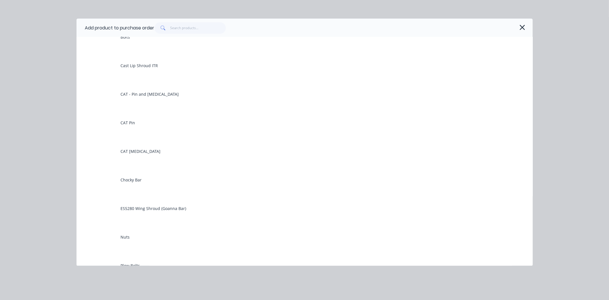
scroll to position [190, 0]
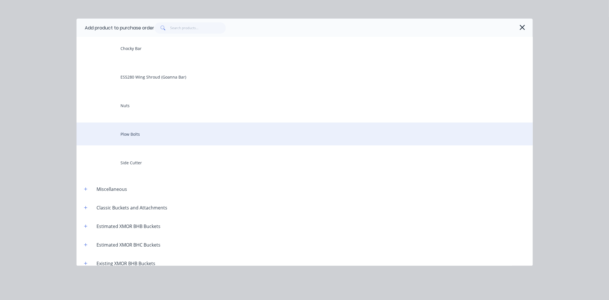
click at [157, 129] on div "Plow Bolts" at bounding box center [305, 134] width 456 height 23
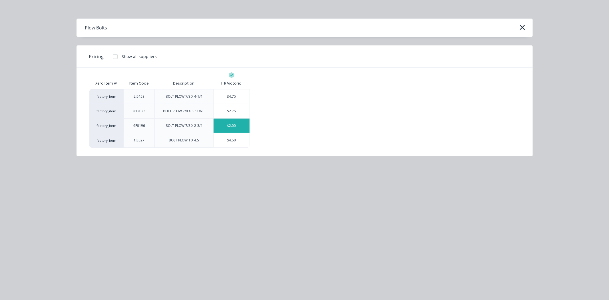
click at [239, 128] on div "$2.00" at bounding box center [232, 126] width 36 height 14
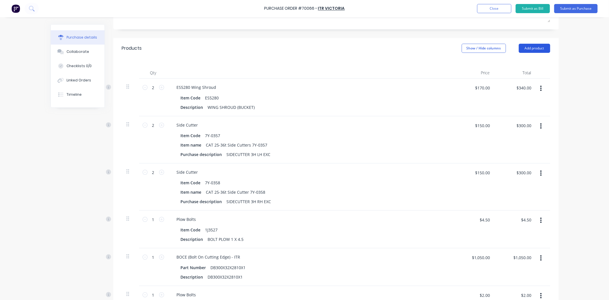
click at [523, 50] on button "Add product" at bounding box center [534, 48] width 31 height 9
click at [516, 62] on div "Product catalogue" at bounding box center [523, 63] width 44 height 8
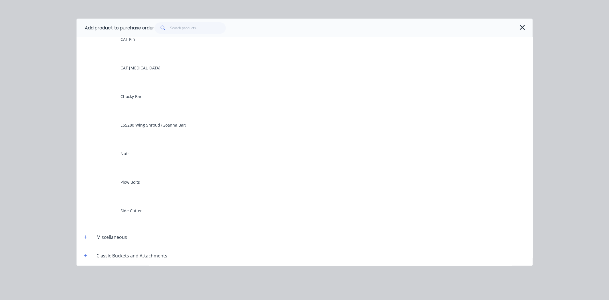
scroll to position [159, 0]
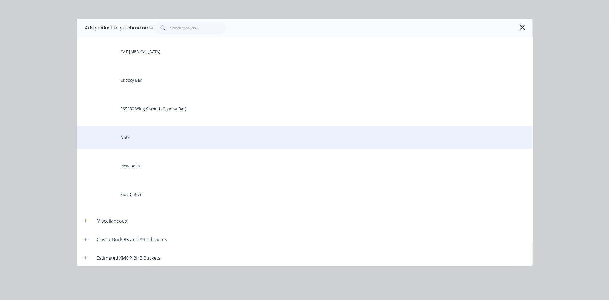
click at [180, 138] on div "Nuts" at bounding box center [305, 137] width 456 height 23
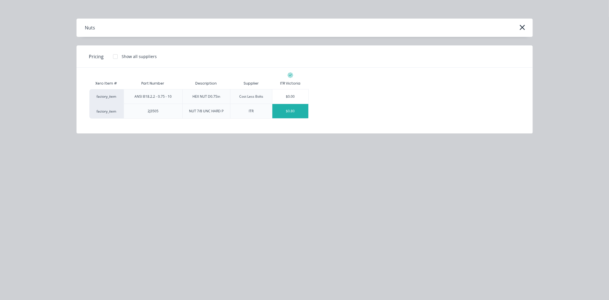
click at [293, 112] on div "$0.80" at bounding box center [291, 111] width 36 height 14
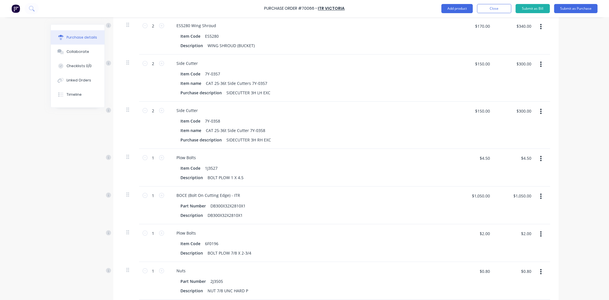
scroll to position [231, 0]
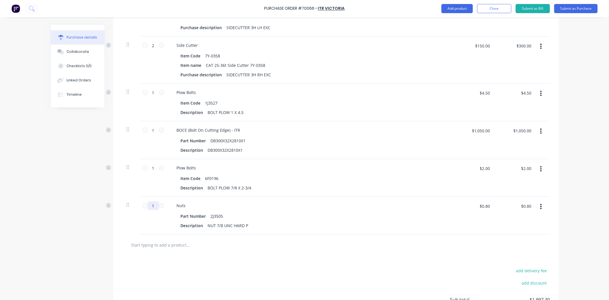
drag, startPoint x: 153, startPoint y: 207, endPoint x: 141, endPoint y: 210, distance: 12.5
click at [144, 210] on div "1 1" at bounding box center [153, 205] width 19 height 9
click at [169, 263] on div "add delivery fee add discount Sub total $2,028.50 Tax $202.85 Total $2,231.35" at bounding box center [336, 302] width 446 height 94
drag, startPoint x: 153, startPoint y: 169, endPoint x: 140, endPoint y: 173, distance: 13.0
click at [140, 173] on div "1 1" at bounding box center [153, 178] width 29 height 38
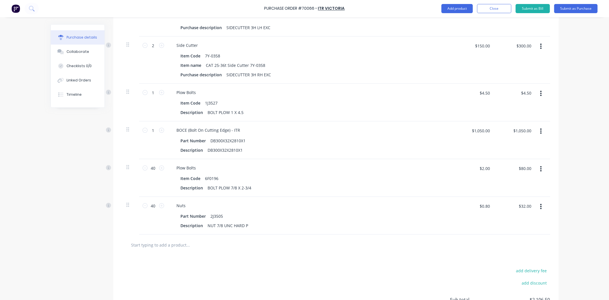
click at [51, 199] on div "Created by [PERSON_NAME] Created [DATE] Required [DATE] Status Draft Contact [P…" at bounding box center [305, 71] width 508 height 556
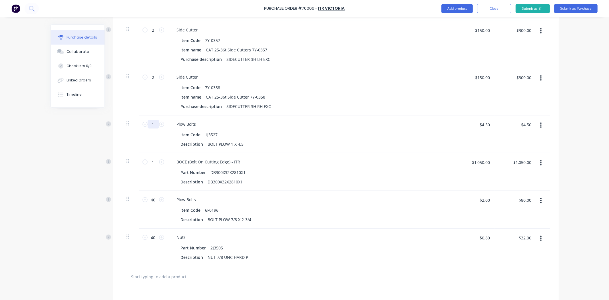
drag, startPoint x: 152, startPoint y: 127, endPoint x: 142, endPoint y: 128, distance: 10.0
click at [144, 128] on div "1 1" at bounding box center [153, 124] width 19 height 9
click at [70, 148] on div "Created by [PERSON_NAME] Created [DATE] Required [DATE] Status Draft Contact [P…" at bounding box center [305, 103] width 508 height 556
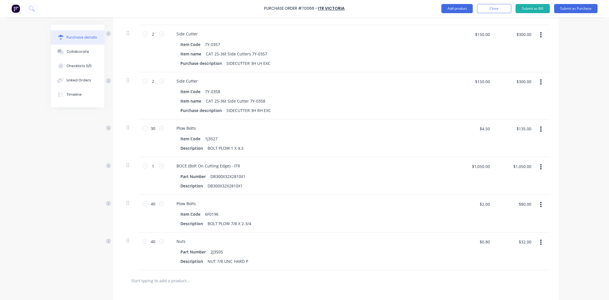
scroll to position [287, 0]
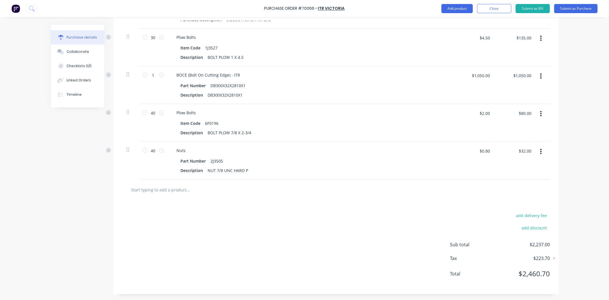
click at [573, 166] on div "Purchase Order #70066 - ITR Victoria Add product Close Submit as Bill Submit as…" at bounding box center [304, 150] width 609 height 300
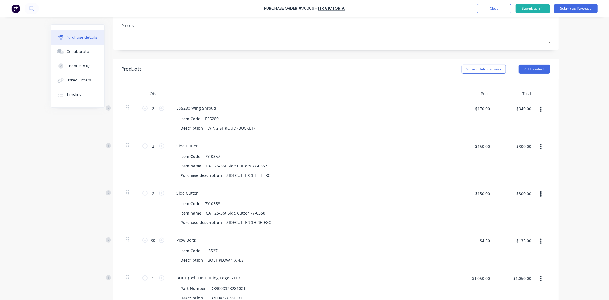
scroll to position [222, 0]
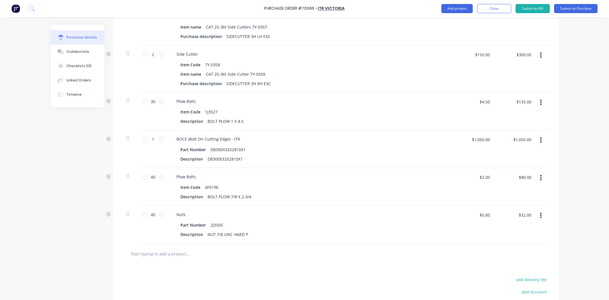
click at [571, 64] on div "Purchase Order #70066 - ITR Victoria Add product Close Submit as Bill Submit as…" at bounding box center [304, 150] width 609 height 300
click at [565, 9] on button "Submit as Purchase" at bounding box center [575, 8] width 43 height 9
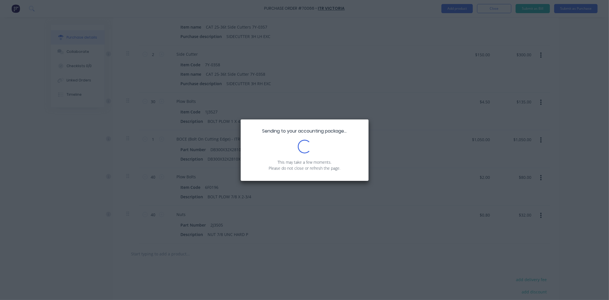
scroll to position [0, 0]
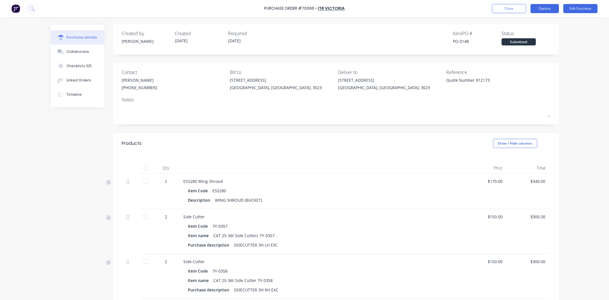
click at [544, 4] on button "Options" at bounding box center [545, 8] width 29 height 9
click at [532, 25] on div "Print / Email" at bounding box center [532, 23] width 44 height 8
click at [532, 36] on div "With pricing" at bounding box center [532, 35] width 44 height 8
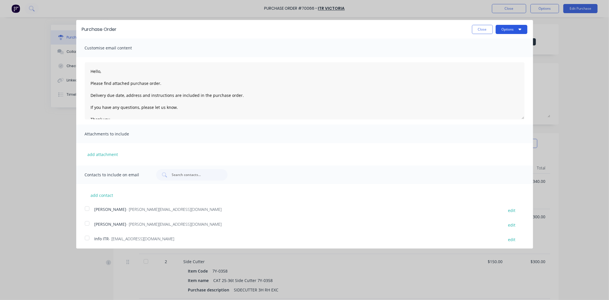
click at [519, 29] on icon "button" at bounding box center [520, 29] width 3 height 5
click at [504, 41] on div "Print" at bounding box center [500, 44] width 44 height 8
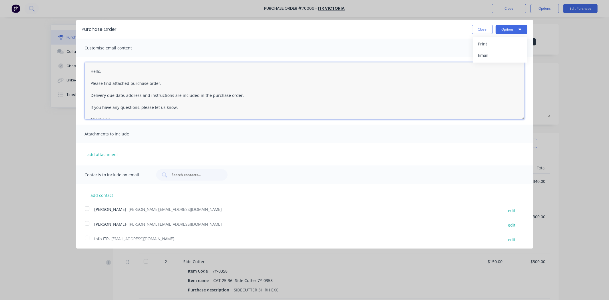
click at [101, 72] on textarea "Hello, Please find attached purchase order. Delivery due date, address and inst…" at bounding box center [305, 90] width 440 height 57
click at [159, 85] on textarea "Hello [PERSON_NAME] / ITR, Please find attached purchase order. Delivery due da…" at bounding box center [305, 90] width 440 height 57
drag, startPoint x: 123, startPoint y: 95, endPoint x: 107, endPoint y: 97, distance: 16.3
click at [107, 97] on textarea "Hello [PERSON_NAME] / ITR, Please find attached purchase order #70066. Delivery…" at bounding box center [305, 90] width 440 height 57
click at [109, 96] on textarea "Hello [PERSON_NAME] / ITR, Please find attached purchase order #70066. Delivery…" at bounding box center [305, 90] width 440 height 57
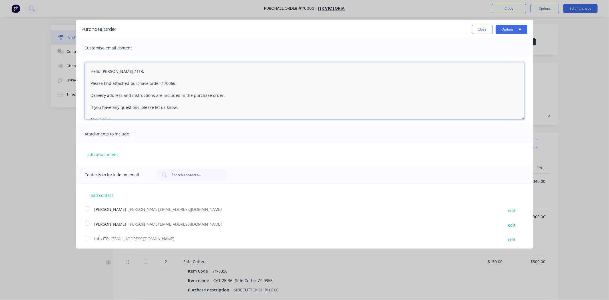
click at [193, 85] on textarea "Hello [PERSON_NAME] / ITR, Please find attached purchase order #70066. Delivery…" at bounding box center [305, 90] width 440 height 57
click at [227, 91] on textarea "Hello [PERSON_NAME] / ITR, Please find attached purchase order #70066 for Quote…" at bounding box center [305, 90] width 440 height 57
click at [249, 95] on textarea "Hello [PERSON_NAME] / ITR, Please find attached purchase order #70066 for Quote…" at bounding box center [305, 90] width 440 height 57
click at [141, 71] on textarea "Hello [PERSON_NAME] / ITR, Please find attached purchase order #70066 for Quote…" at bounding box center [305, 90] width 440 height 57
click at [147, 82] on textarea "Hello [PERSON_NAME] / ITR, Please find attached purchase order #70066 for Quote…" at bounding box center [305, 90] width 440 height 57
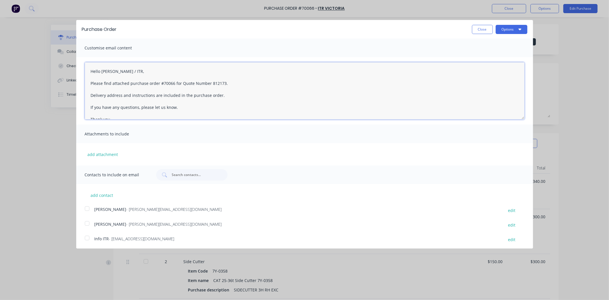
click at [169, 83] on textarea "Hello [PERSON_NAME] / ITR, Please find attached purchase order #70066 for Quote…" at bounding box center [305, 90] width 440 height 57
click at [178, 78] on textarea "Hello [PERSON_NAME] / ITR, Please find attached purchase order #70066 for Quote…" at bounding box center [305, 90] width 440 height 57
click at [192, 79] on textarea "Hello [PERSON_NAME] / ITR, Please find attached purchase order #70066 for Quote…" at bounding box center [305, 90] width 440 height 57
click at [181, 85] on textarea "Hello [PERSON_NAME] / ITR, Please find attached purchase order #70066 for Quote…" at bounding box center [305, 90] width 440 height 57
click at [212, 91] on textarea "Hello [PERSON_NAME] / ITR, Please find attached purchase order #70066 for Quote…" at bounding box center [305, 90] width 440 height 57
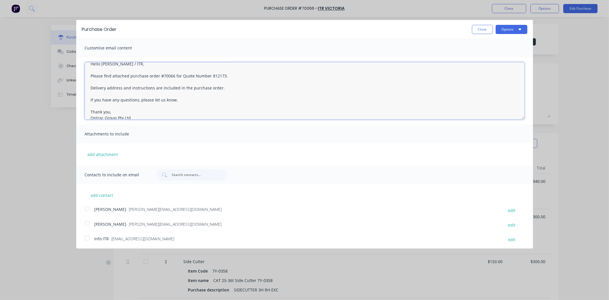
scroll to position [15, 0]
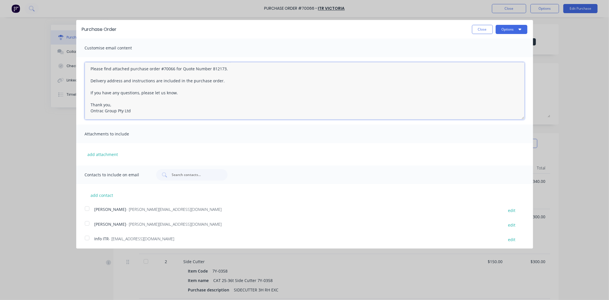
click at [177, 91] on textarea "Hello [PERSON_NAME] / ITR, Please find attached purchase order #70066 for Quote…" at bounding box center [305, 90] width 440 height 57
click at [179, 87] on textarea "Hello [PERSON_NAME] / ITR, Please find attached purchase order #70066 for Quote…" at bounding box center [305, 90] width 440 height 57
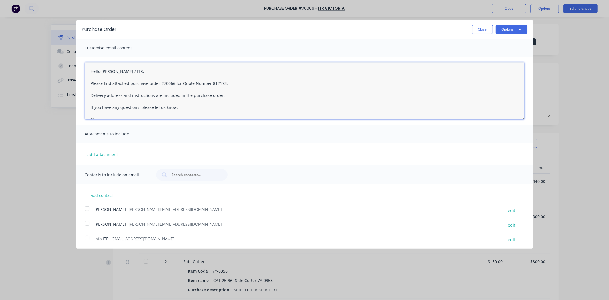
click at [211, 80] on textarea "Hello [PERSON_NAME] / ITR, Please find attached purchase order #70066 for Quote…" at bounding box center [305, 90] width 440 height 57
click at [158, 73] on textarea "Hello [PERSON_NAME] / ITR, Please find attached purchase order #70066 for Quote…" at bounding box center [305, 90] width 440 height 57
click at [158, 79] on textarea "Hello [PERSON_NAME] / ITR, Please find attached purchase order #70066 for Quote…" at bounding box center [305, 90] width 440 height 57
click at [159, 89] on textarea "Hello [PERSON_NAME] / ITR, Please find attached purchase order #70066 for Quote…" at bounding box center [305, 90] width 440 height 57
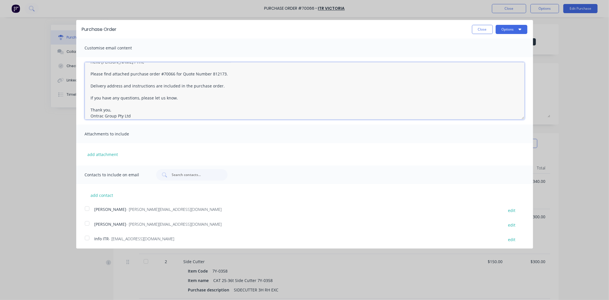
scroll to position [15, 0]
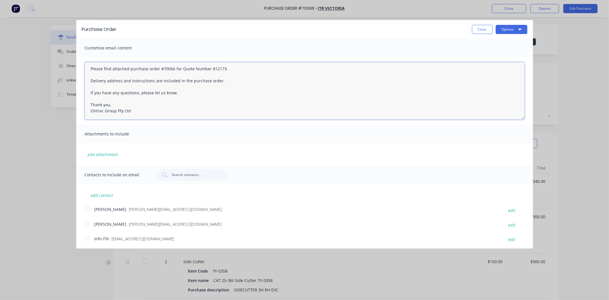
click at [159, 87] on textarea "Hello [PERSON_NAME] / ITR, Please find attached purchase order #70066 for Quote…" at bounding box center [305, 90] width 440 height 57
click at [157, 99] on textarea "Hello [PERSON_NAME] / ITR, Please find attached purchase order #70066 for Quote…" at bounding box center [305, 90] width 440 height 57
click at [157, 108] on textarea "Hello [PERSON_NAME] / ITR, Please find attached purchase order #70066 for Quote…" at bounding box center [305, 90] width 440 height 57
click at [159, 106] on textarea "Hello [PERSON_NAME] / ITR, Please find attached purchase order #70066 for Quote…" at bounding box center [305, 90] width 440 height 57
click at [87, 223] on div at bounding box center [86, 223] width 11 height 11
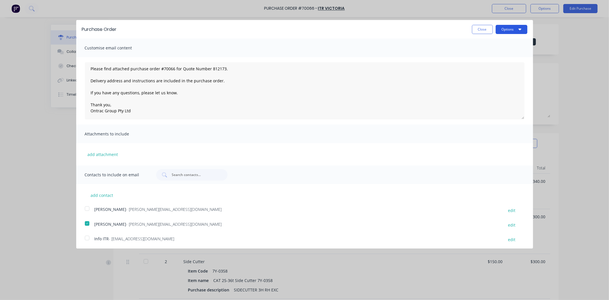
click at [506, 27] on button "Options" at bounding box center [512, 29] width 32 height 9
click at [486, 58] on div "Email" at bounding box center [500, 55] width 44 height 8
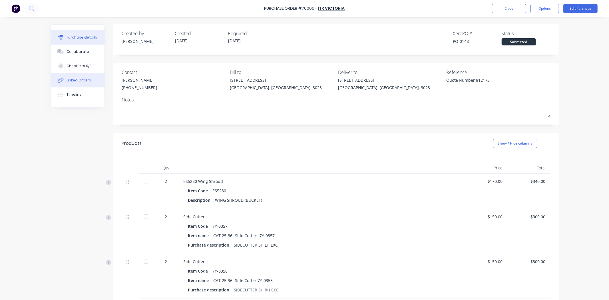
click at [73, 82] on div "Linked Orders" at bounding box center [79, 80] width 25 height 5
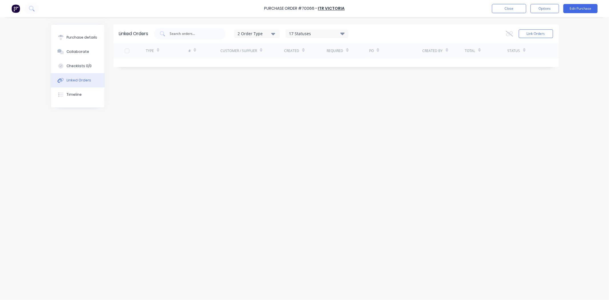
click at [206, 125] on div "Linked Orders 2 Order Type 17 Statuses Sales Order Status All Archived Draft Qu…" at bounding box center [305, 157] width 508 height 266
click at [546, 36] on button "Link Orders" at bounding box center [536, 33] width 34 height 9
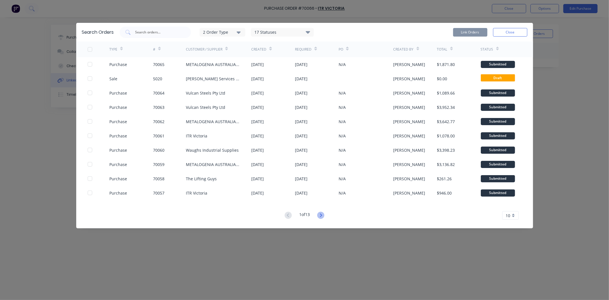
click at [324, 215] on icon at bounding box center [320, 215] width 7 height 7
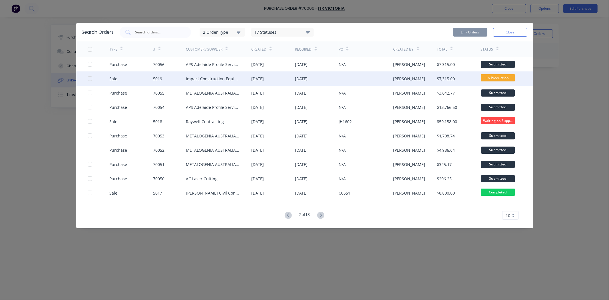
click at [231, 81] on div "Impact Construction Equipment" at bounding box center [213, 79] width 54 height 6
click at [89, 79] on div at bounding box center [89, 78] width 11 height 11
click at [473, 33] on button "Link Orders" at bounding box center [470, 32] width 34 height 9
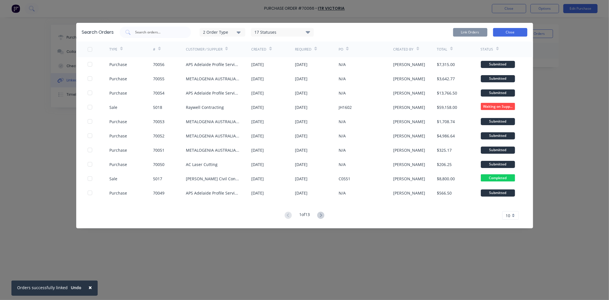
click at [514, 34] on button "Close" at bounding box center [510, 32] width 34 height 9
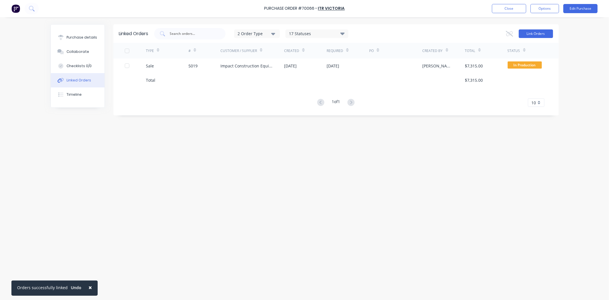
click at [536, 33] on button "Link Orders" at bounding box center [536, 33] width 34 height 9
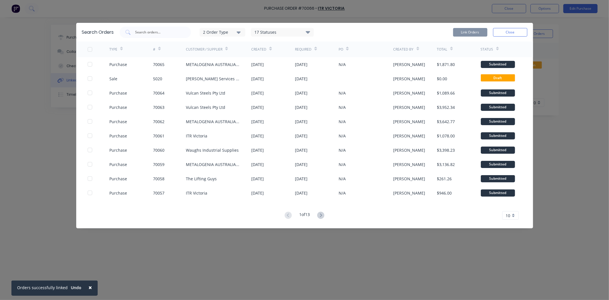
click at [236, 35] on div "2 Order Type" at bounding box center [222, 32] width 38 height 6
click at [249, 56] on div "button" at bounding box center [247, 57] width 11 height 11
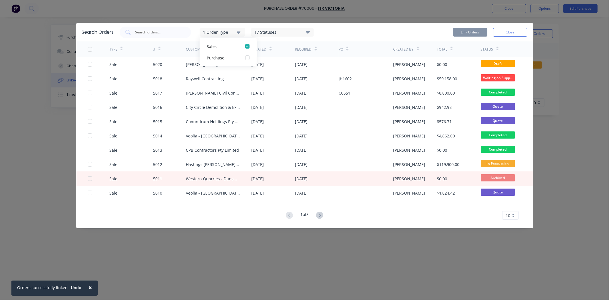
click at [196, 31] on div "1 Order Type Sales Purchase 17 Statuses Sales Order Status All Archived Draft Q…" at bounding box center [217, 32] width 194 height 11
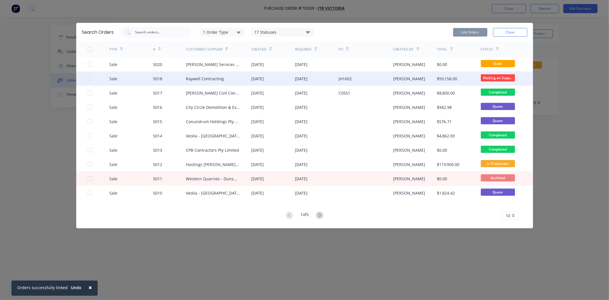
click at [89, 79] on div at bounding box center [89, 78] width 11 height 11
click at [468, 30] on button "Link Orders" at bounding box center [470, 32] width 34 height 9
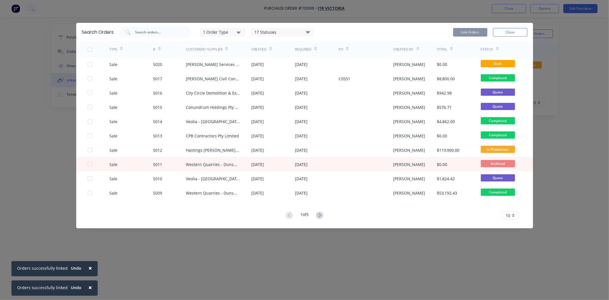
click at [233, 36] on button "1 Order Type" at bounding box center [223, 32] width 46 height 9
click at [363, 32] on div "1 Order Type Sales Purchase 17 Statuses Sales Order Status All Archived Draft Q…" at bounding box center [324, 32] width 408 height 11
click at [524, 31] on button "Close" at bounding box center [510, 32] width 34 height 9
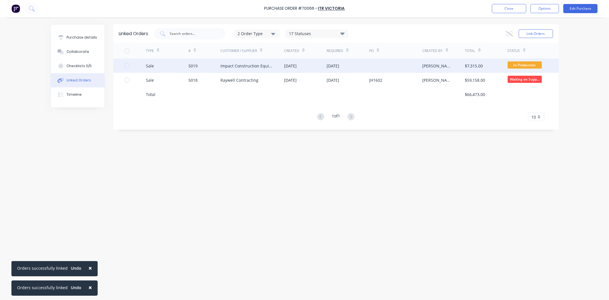
click at [229, 67] on div "Impact Construction Equipment" at bounding box center [247, 66] width 53 height 6
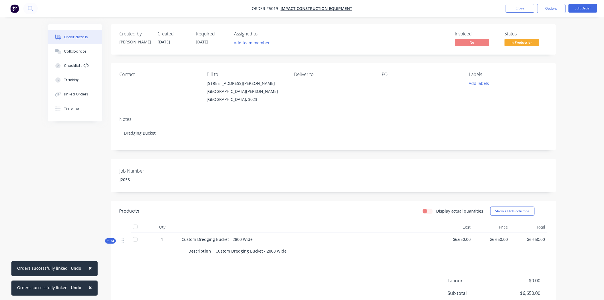
drag, startPoint x: 89, startPoint y: 267, endPoint x: 87, endPoint y: 278, distance: 11.0
click at [89, 267] on span "×" at bounding box center [90, 268] width 3 height 8
click at [89, 288] on span "×" at bounding box center [90, 287] width 3 height 8
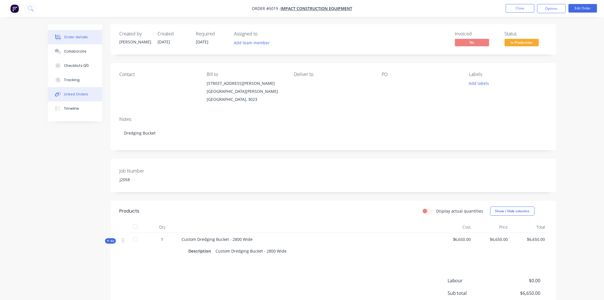
click at [88, 95] on button "Linked Orders" at bounding box center [75, 94] width 54 height 14
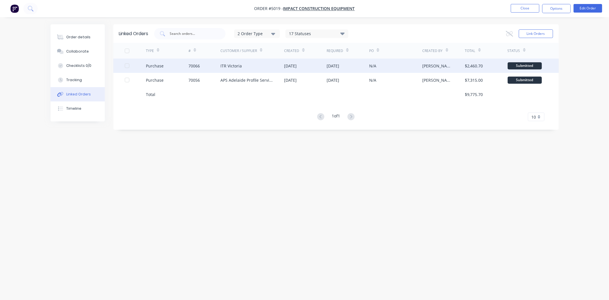
click at [192, 67] on div "70066" at bounding box center [194, 66] width 11 height 6
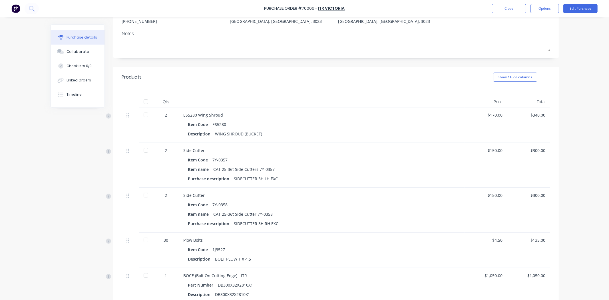
scroll to position [95, 0]
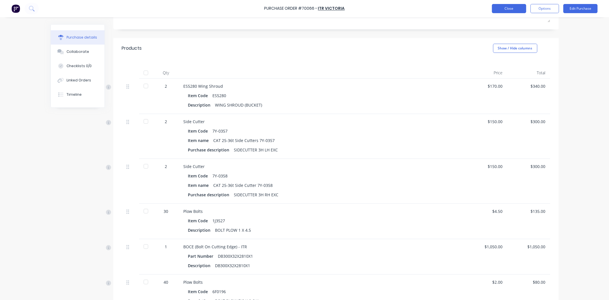
click at [515, 9] on button "Close" at bounding box center [509, 8] width 34 height 9
